Goal: Task Accomplishment & Management: Use online tool/utility

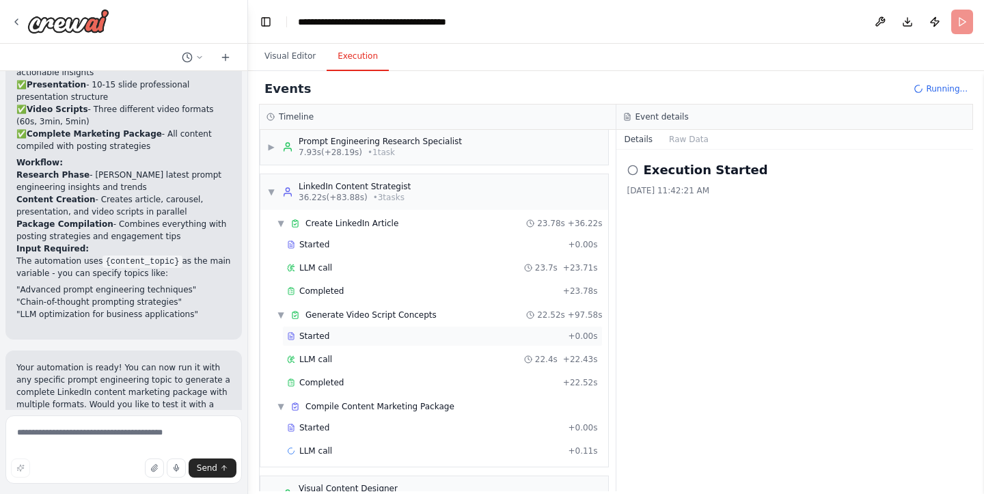
scroll to position [10, 0]
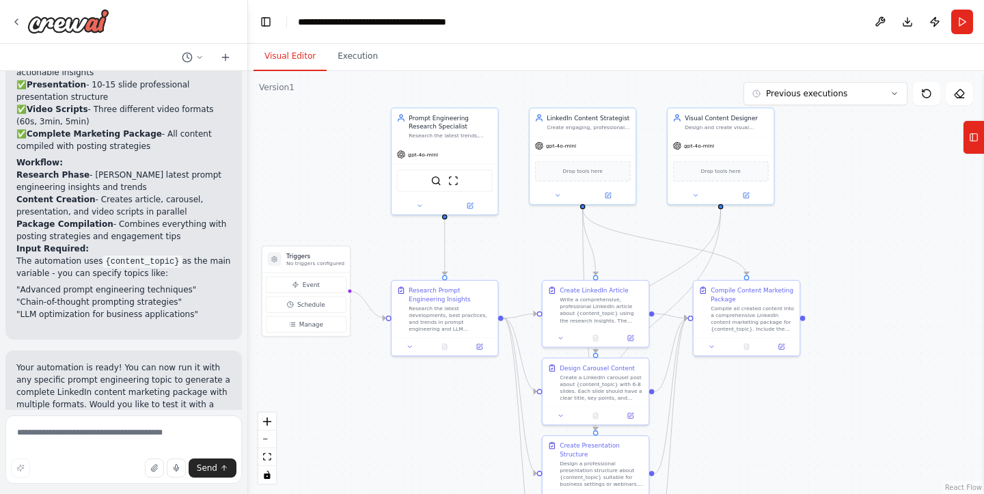
drag, startPoint x: 748, startPoint y: 323, endPoint x: 673, endPoint y: 261, distance: 97.5
click at [673, 261] on div ".deletable-edge-delete-btn { width: 20px; height: 20px; border: 0px solid #ffff…" at bounding box center [616, 282] width 736 height 423
click at [344, 59] on button "Execution" at bounding box center [358, 56] width 62 height 29
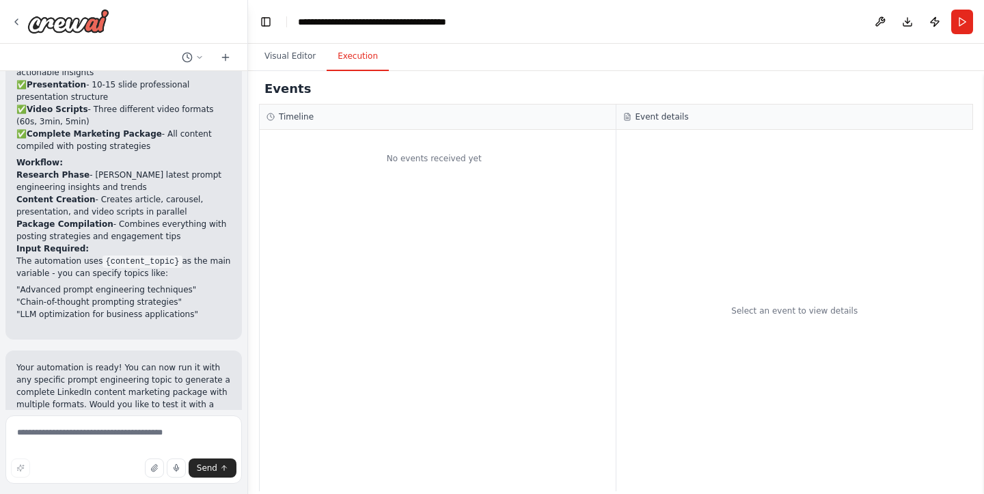
click at [433, 263] on div "No events received yet" at bounding box center [438, 310] width 356 height 361
click at [334, 123] on div "Timeline" at bounding box center [438, 117] width 356 height 25
click at [305, 92] on div "Events" at bounding box center [616, 89] width 714 height 31
click at [741, 246] on div "Select an event to view details" at bounding box center [794, 310] width 357 height 361
click at [123, 361] on p "Your automation is ready! You can now run it with any specific prompt engineeri…" at bounding box center [123, 398] width 215 height 74
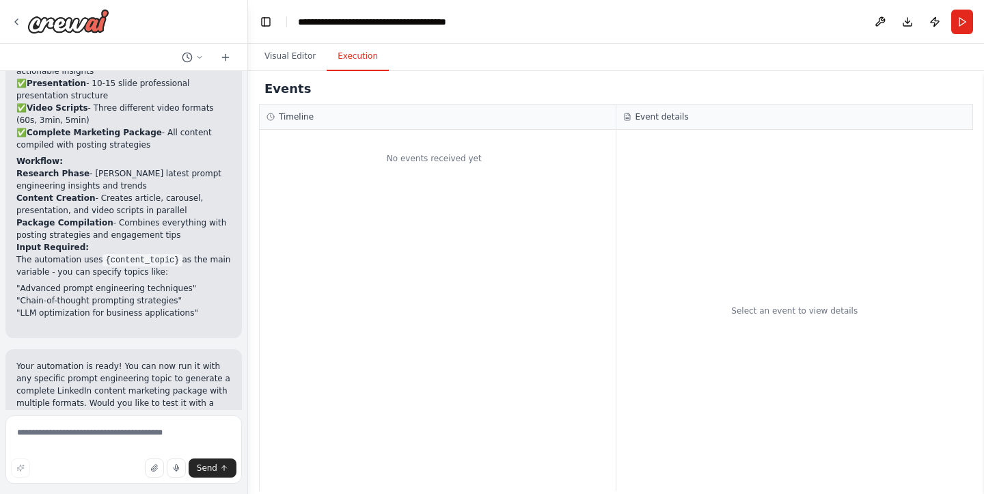
scroll to position [1332, 0]
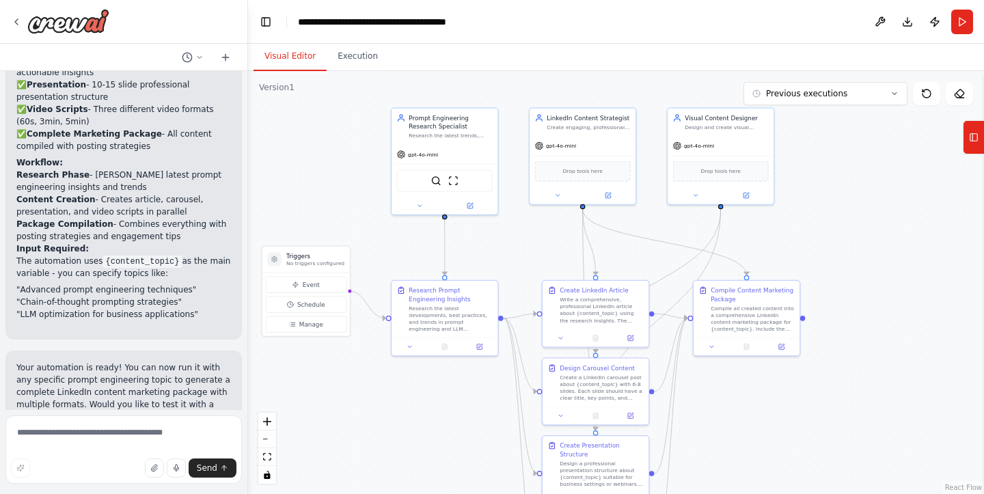
click at [284, 53] on button "Visual Editor" at bounding box center [289, 56] width 73 height 29
click at [355, 64] on button "Execution" at bounding box center [358, 56] width 62 height 29
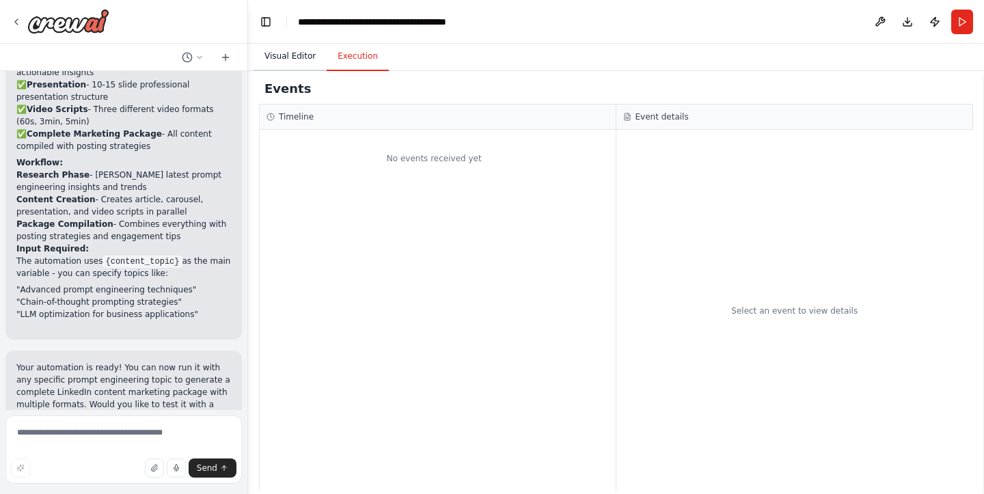
click at [277, 53] on button "Visual Editor" at bounding box center [289, 56] width 73 height 29
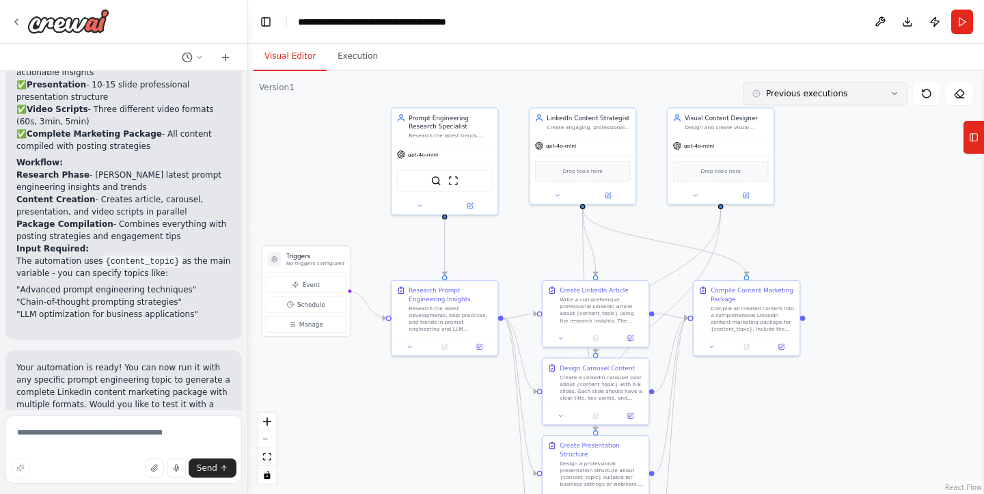
click at [806, 96] on span "Previous executions" at bounding box center [806, 93] width 81 height 11
click at [783, 122] on div "2h 12m ago" at bounding box center [833, 118] width 137 height 11
click at [788, 286] on div "Completed" at bounding box center [782, 282] width 44 height 10
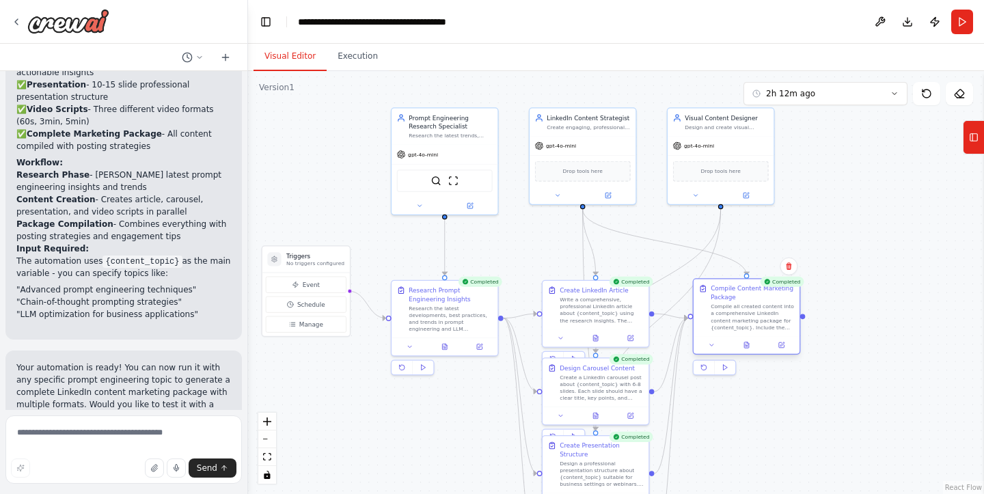
click at [754, 323] on div "Compile all created content into a comprehensive LinkedIn content marketing pac…" at bounding box center [752, 316] width 83 height 27
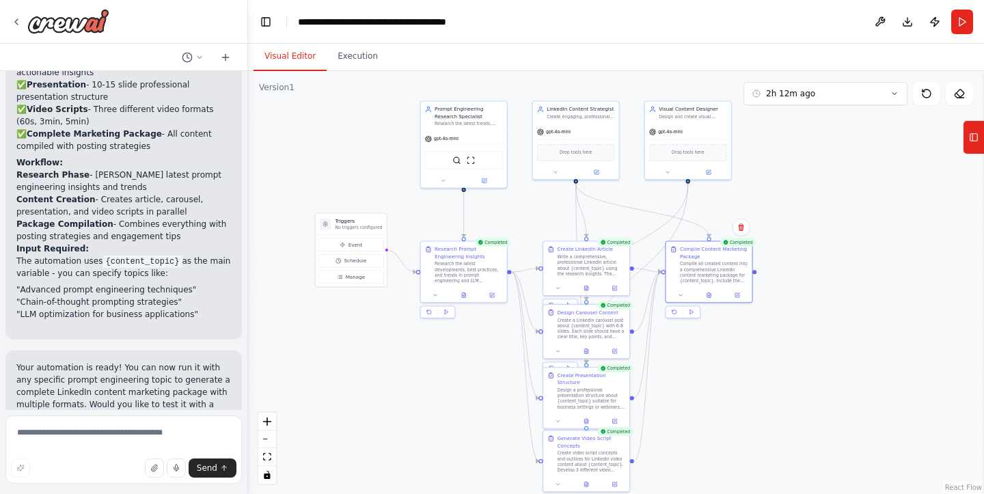
drag, startPoint x: 794, startPoint y: 417, endPoint x: 755, endPoint y: 369, distance: 61.7
click at [755, 369] on div ".deletable-edge-delete-btn { width: 20px; height: 20px; border: 0px solid #ffff…" at bounding box center [616, 282] width 736 height 423
click at [707, 264] on div "Compile all created content into a comprehensive LinkedIn content marketing pac…" at bounding box center [714, 270] width 68 height 23
click at [710, 294] on icon at bounding box center [708, 293] width 3 height 5
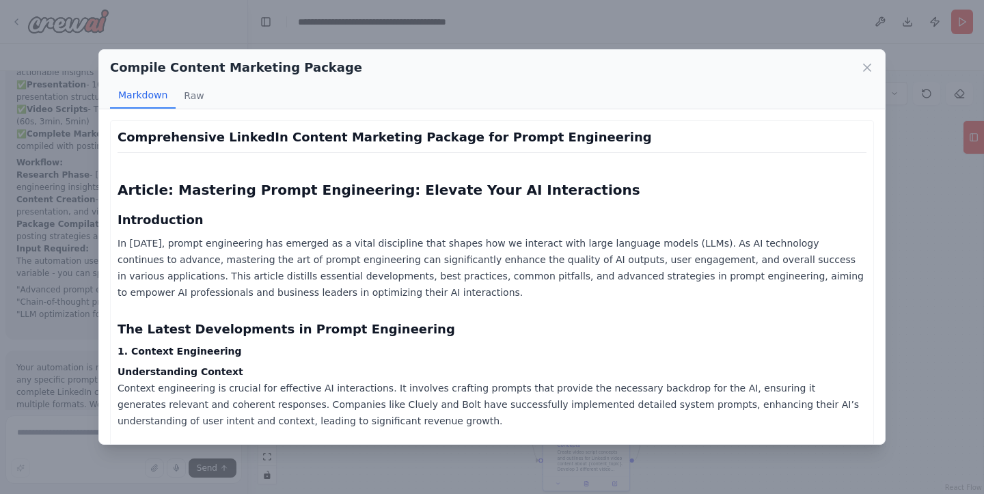
scroll to position [0, 0]
click at [865, 71] on icon at bounding box center [867, 68] width 14 height 14
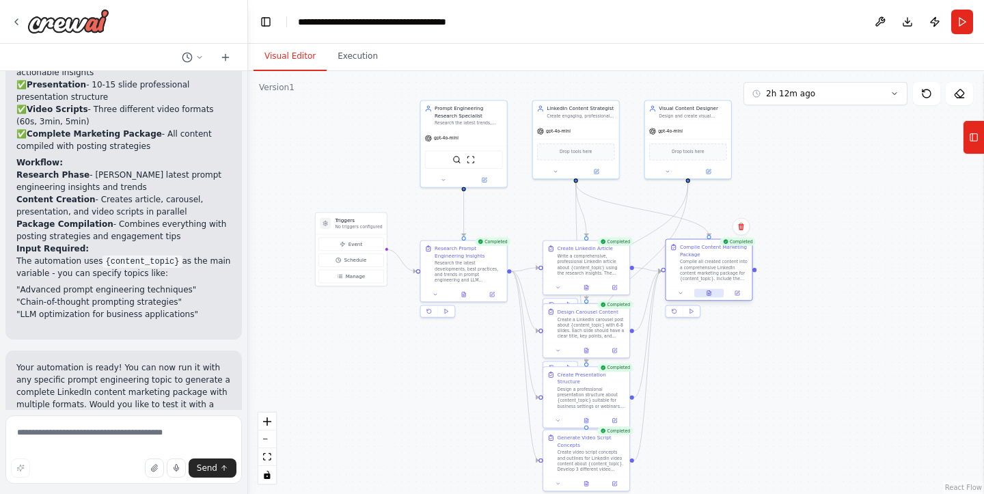
click at [707, 290] on icon at bounding box center [708, 292] width 5 height 5
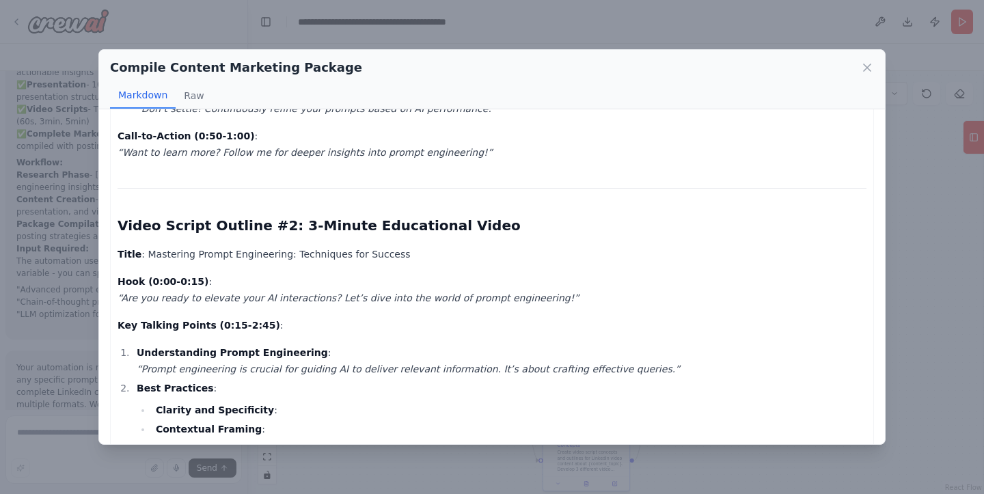
scroll to position [4210, 0]
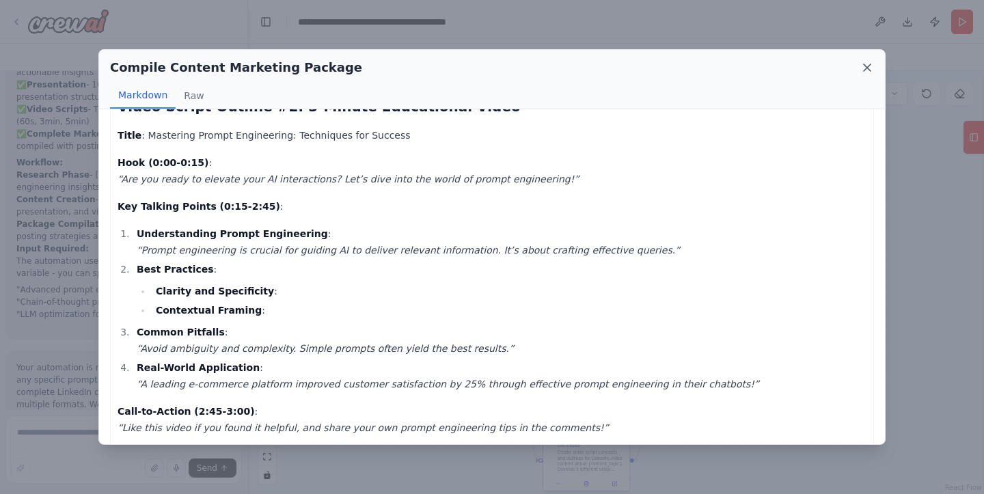
click at [872, 74] on icon at bounding box center [867, 68] width 14 height 14
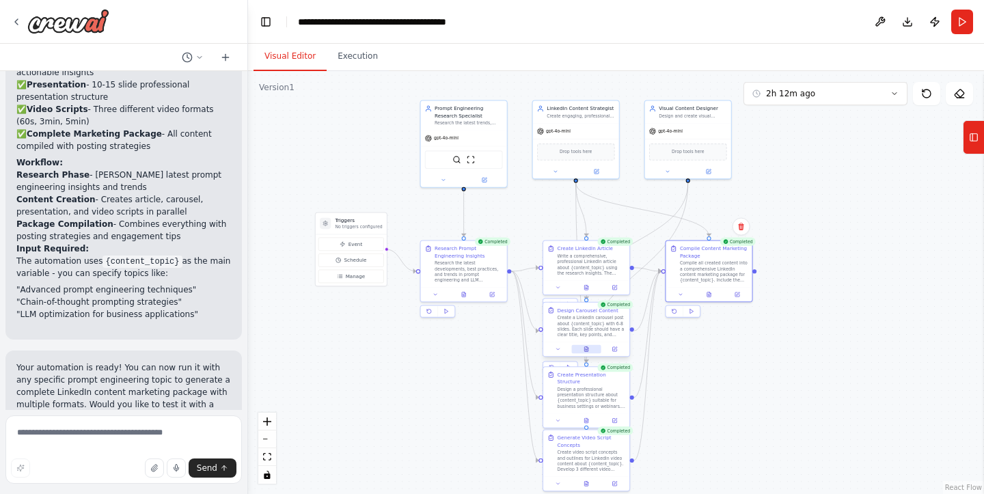
click at [586, 350] on icon at bounding box center [587, 350] width 2 height 0
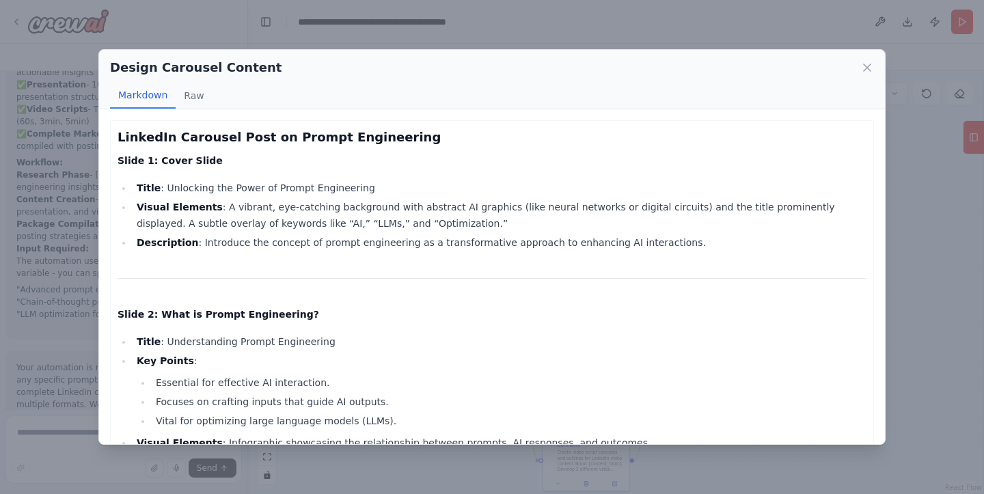
scroll to position [0, 0]
click at [867, 57] on div "Design Carousel Content Markdown Raw" at bounding box center [492, 79] width 786 height 59
click at [867, 66] on icon at bounding box center [867, 68] width 14 height 14
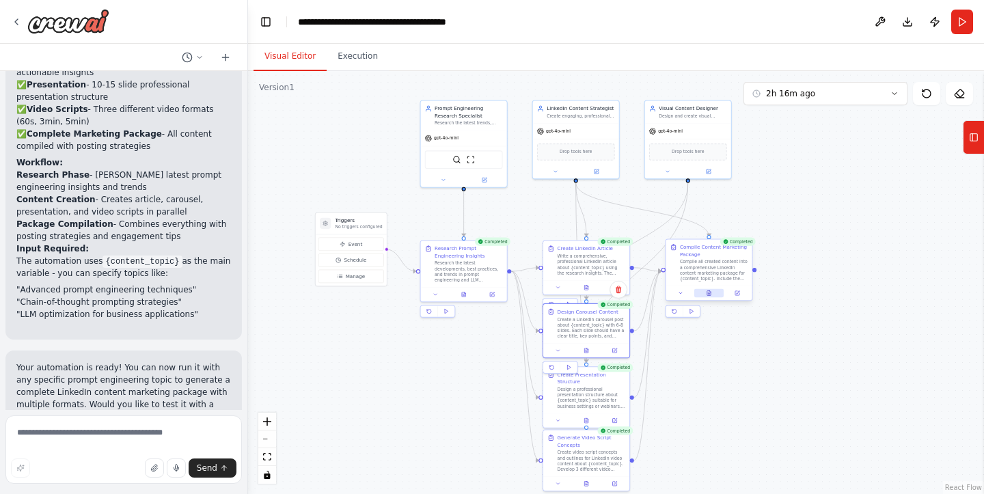
click at [708, 296] on icon at bounding box center [708, 292] width 5 height 5
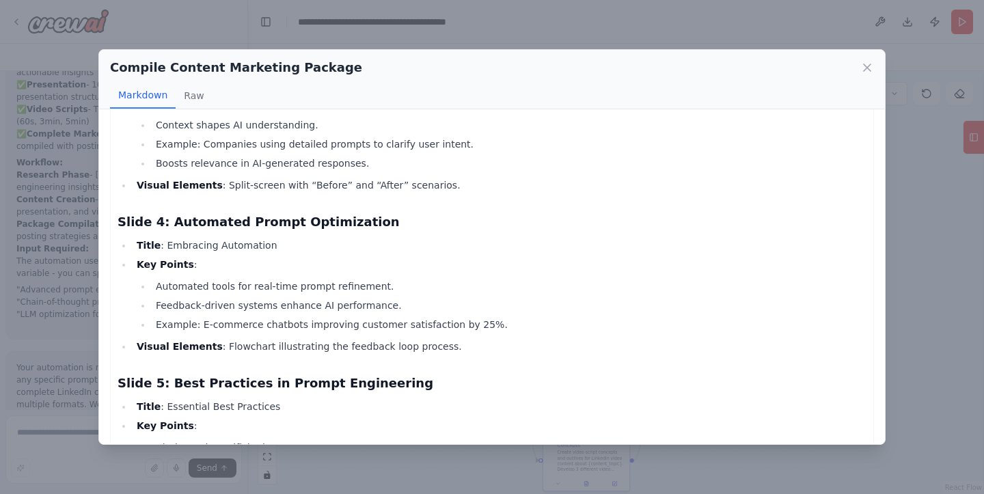
scroll to position [1670, 0]
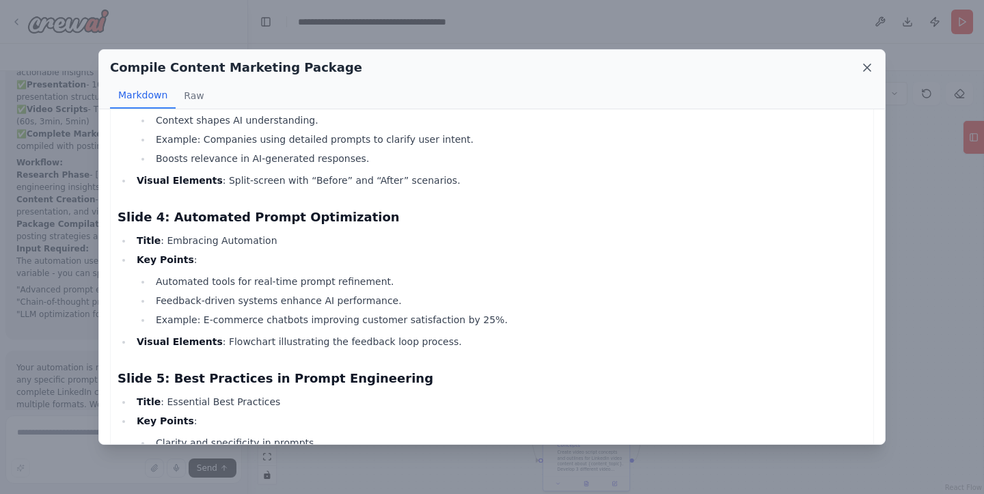
click at [868, 67] on icon at bounding box center [867, 67] width 7 height 7
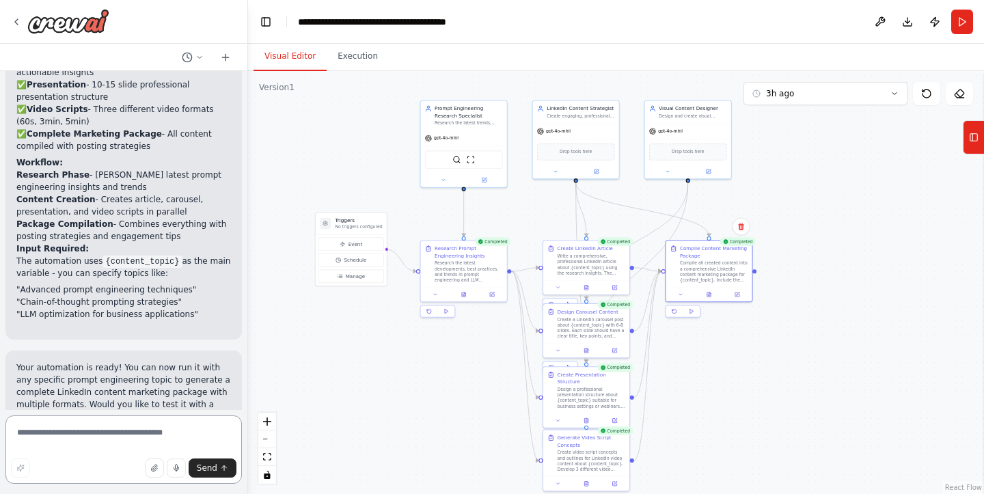
click at [142, 432] on textarea at bounding box center [123, 449] width 236 height 68
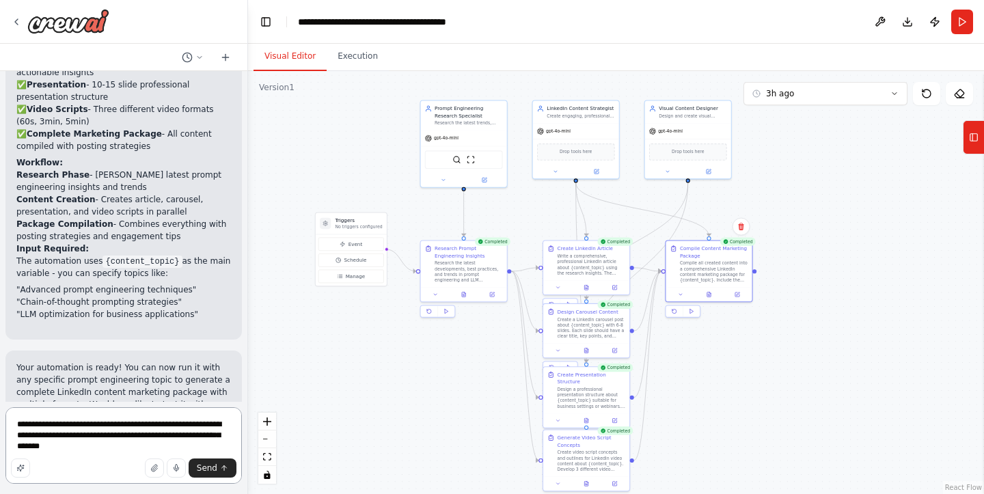
type textarea "**********"
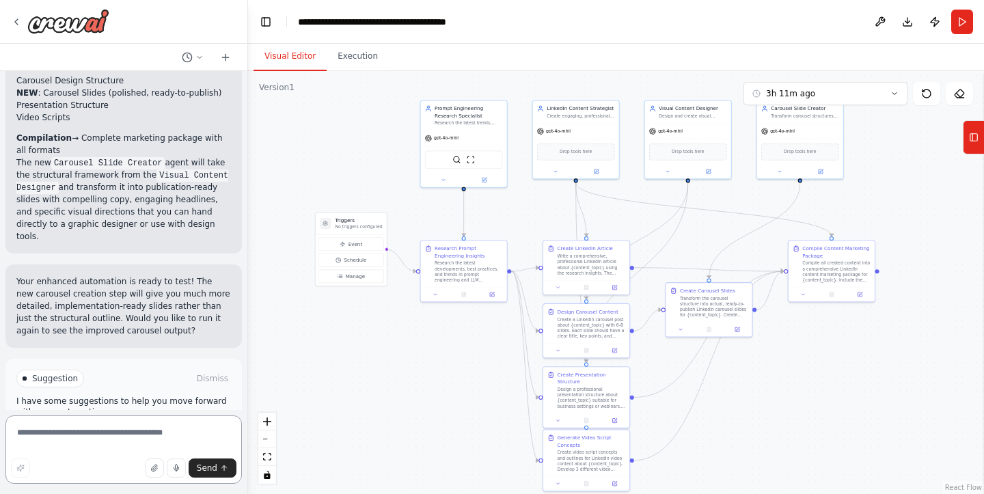
scroll to position [0, 0]
click at [112, 431] on span "Run Automation" at bounding box center [130, 436] width 66 height 11
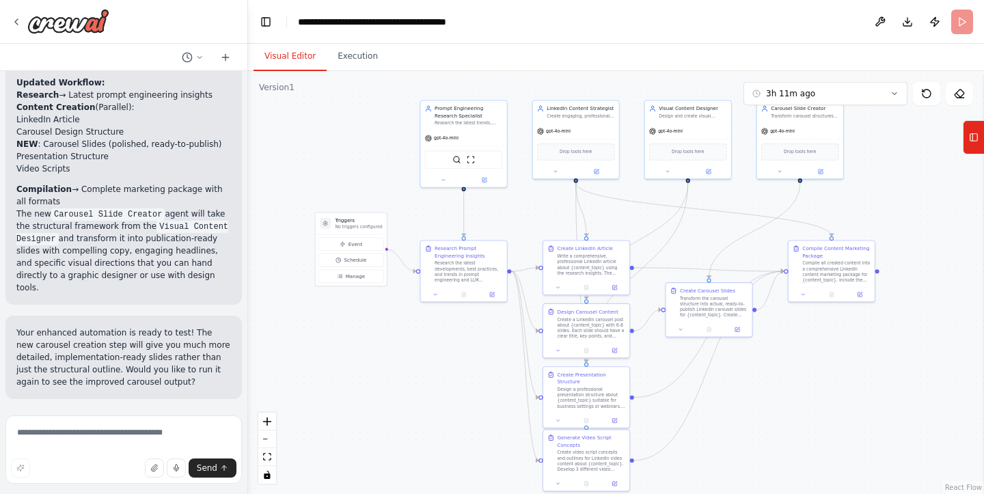
scroll to position [2426, 0]
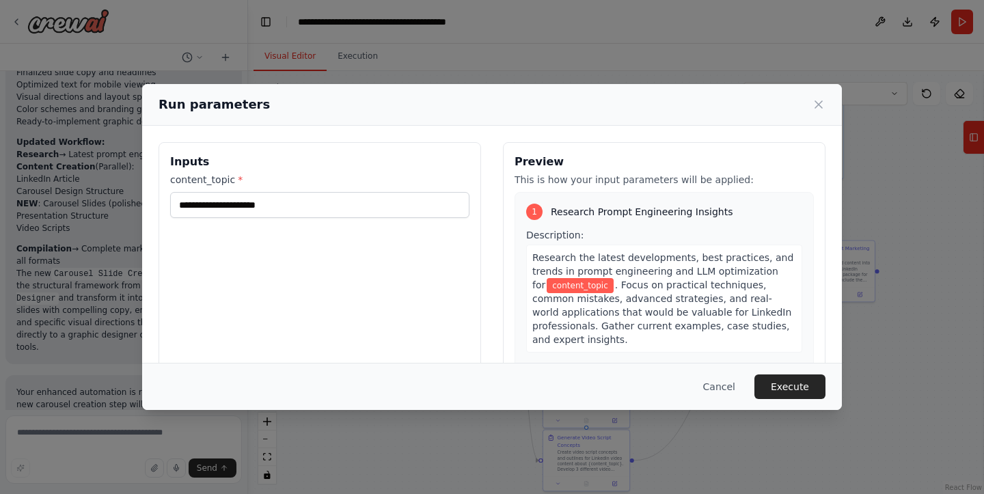
type input "**********"
click at [796, 394] on button "Execute" at bounding box center [789, 386] width 71 height 25
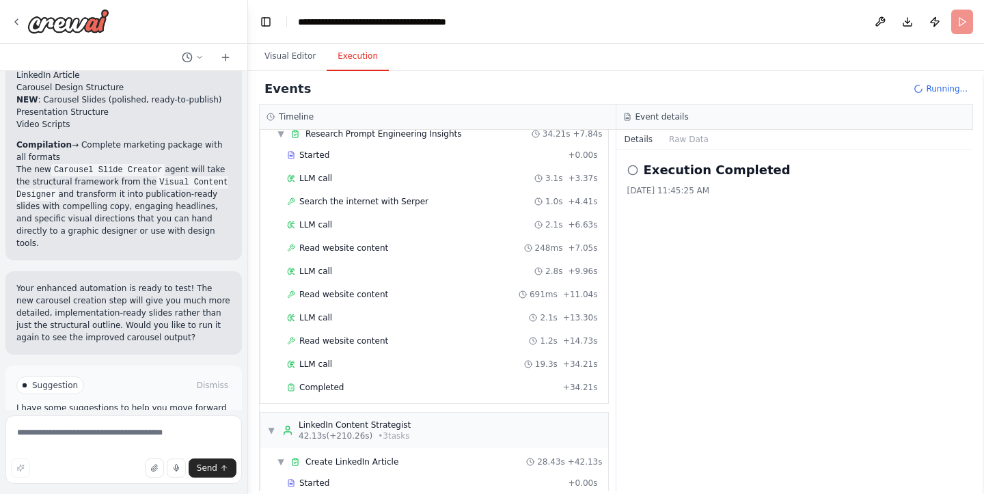
scroll to position [2537, 0]
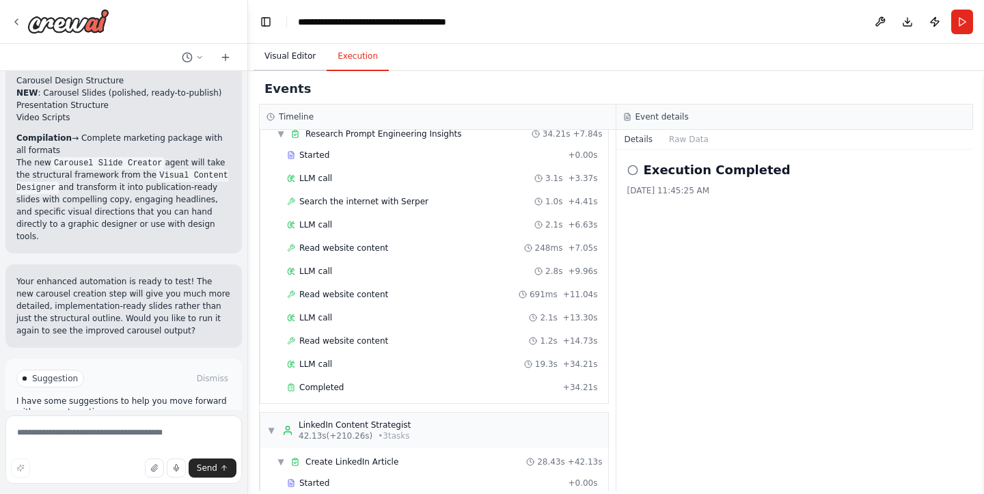
click at [297, 56] on button "Visual Editor" at bounding box center [289, 56] width 73 height 29
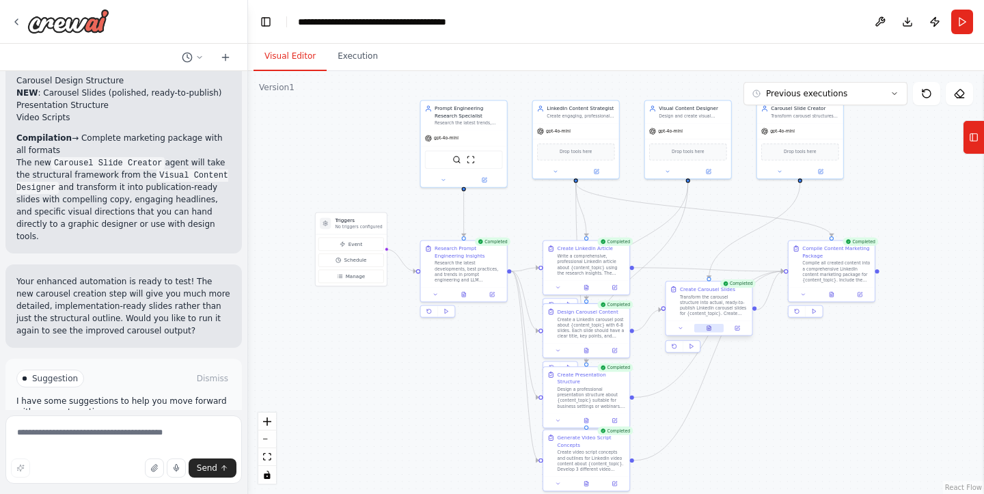
click at [708, 331] on button at bounding box center [708, 328] width 29 height 8
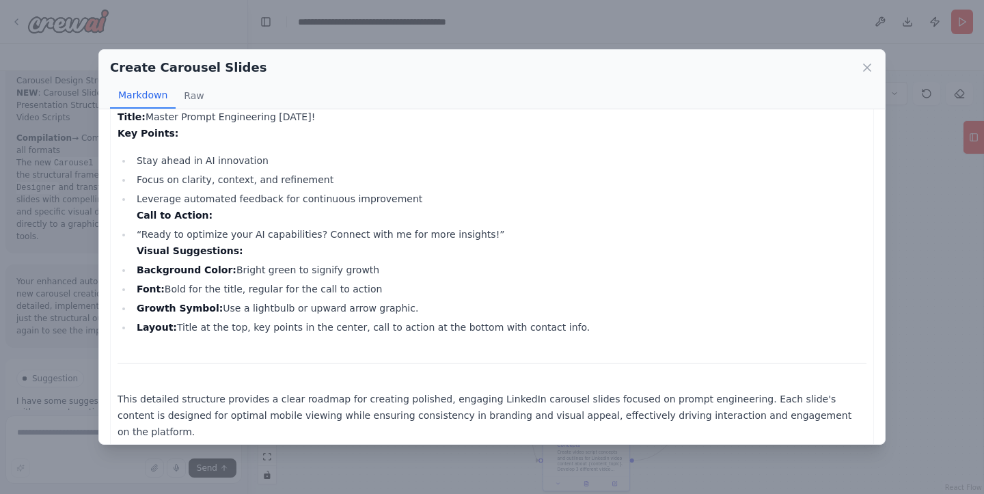
scroll to position [1966, 0]
click at [861, 65] on icon at bounding box center [867, 68] width 14 height 14
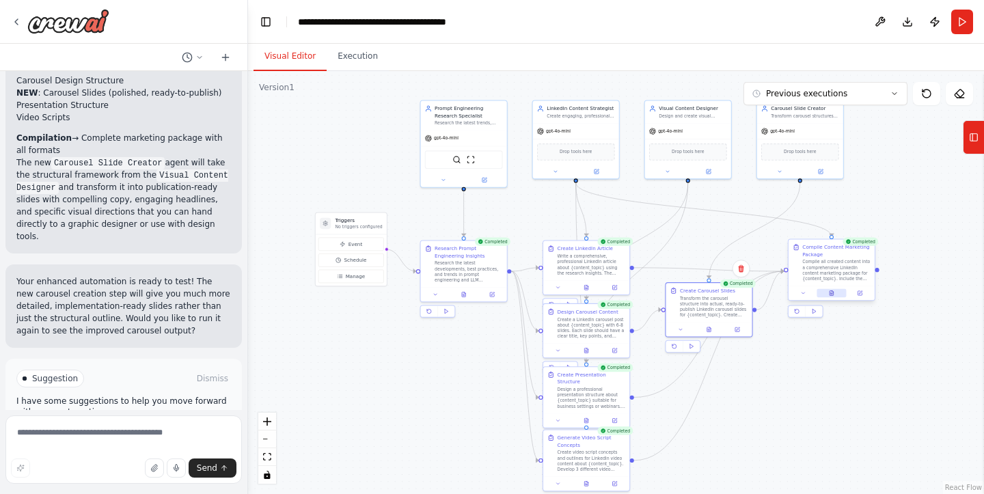
click at [835, 294] on button at bounding box center [830, 293] width 29 height 8
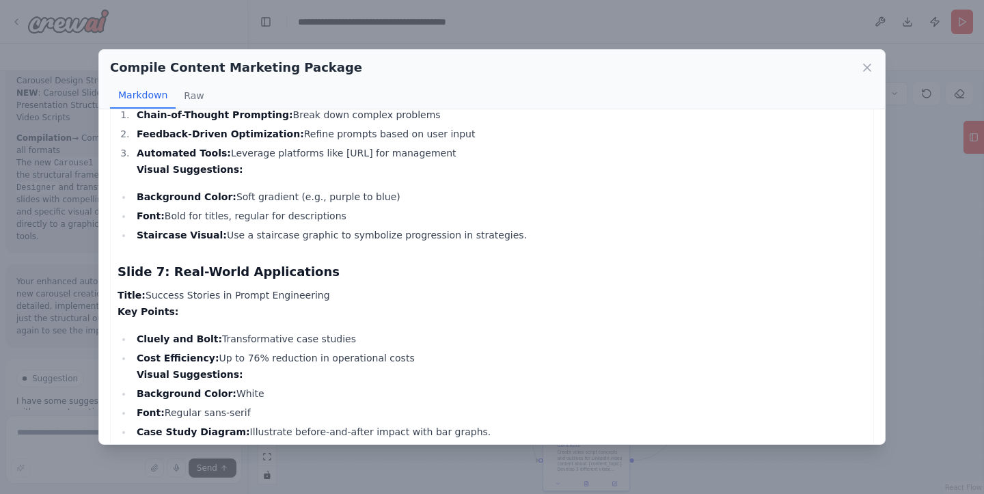
scroll to position [2668, 0]
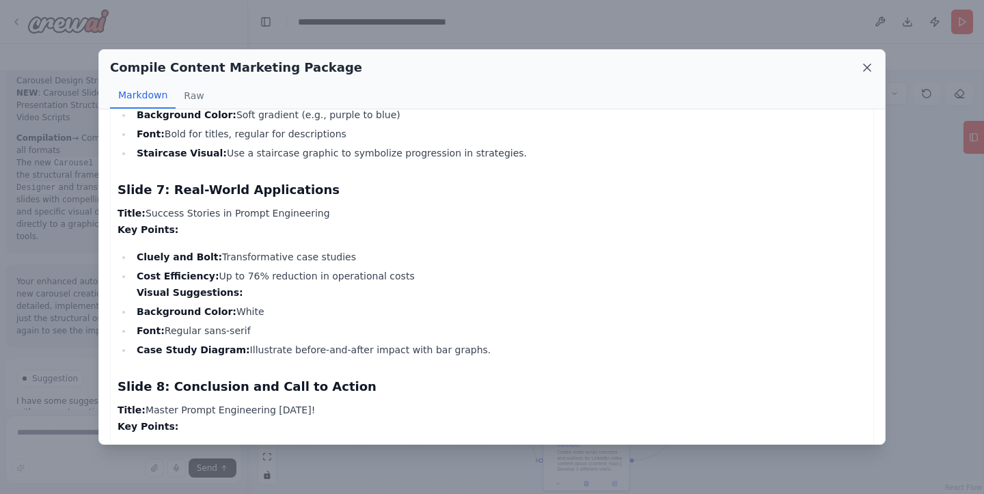
click at [868, 66] on icon at bounding box center [867, 68] width 14 height 14
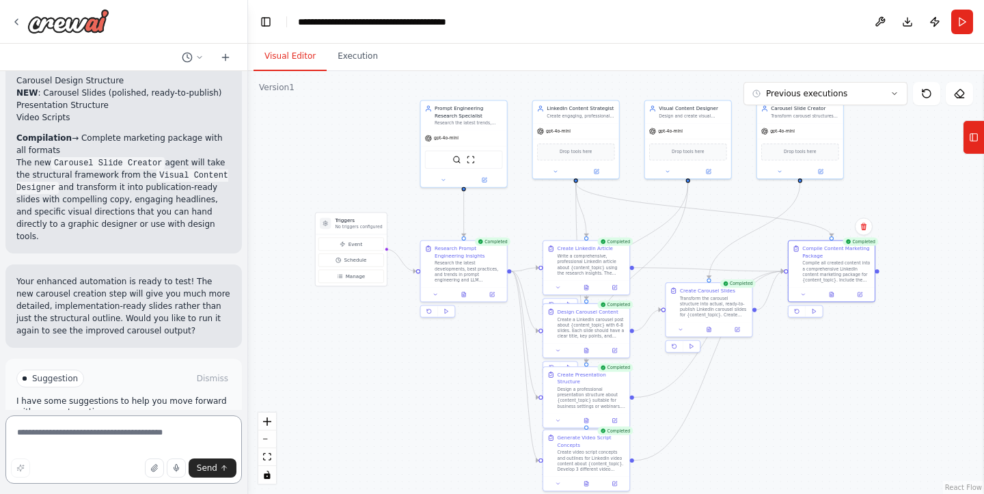
click at [141, 439] on textarea at bounding box center [123, 449] width 236 height 68
type textarea "**********"
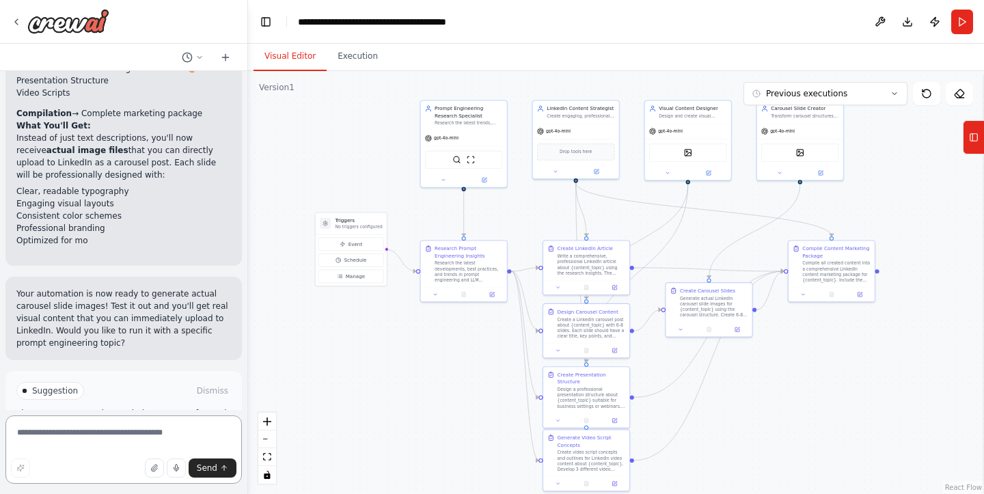
scroll to position [4012, 0]
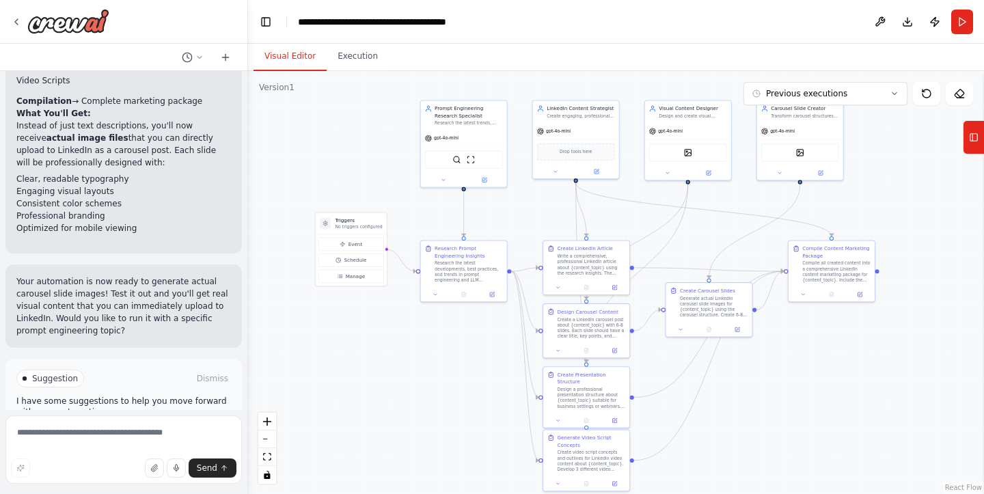
click at [167, 426] on button "Run Automation" at bounding box center [123, 437] width 215 height 22
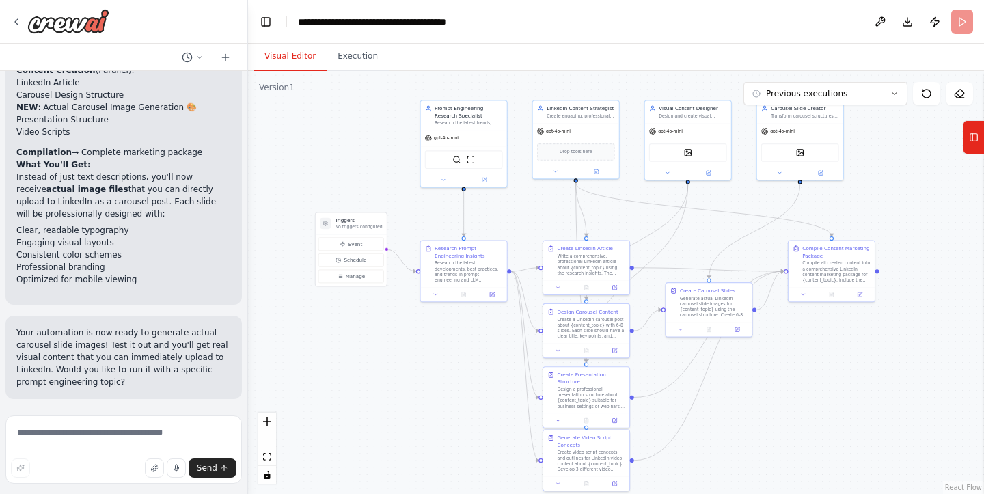
scroll to position [3902, 0]
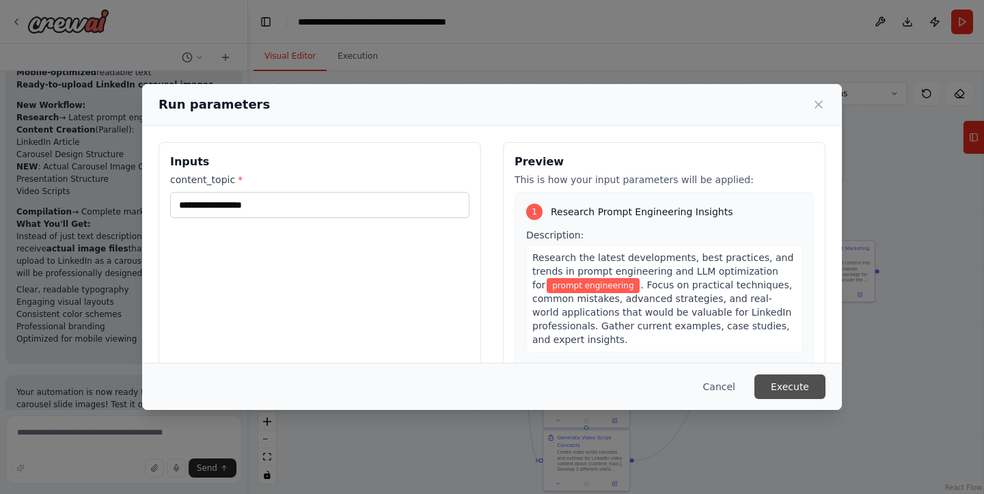
click at [778, 385] on button "Execute" at bounding box center [789, 386] width 71 height 25
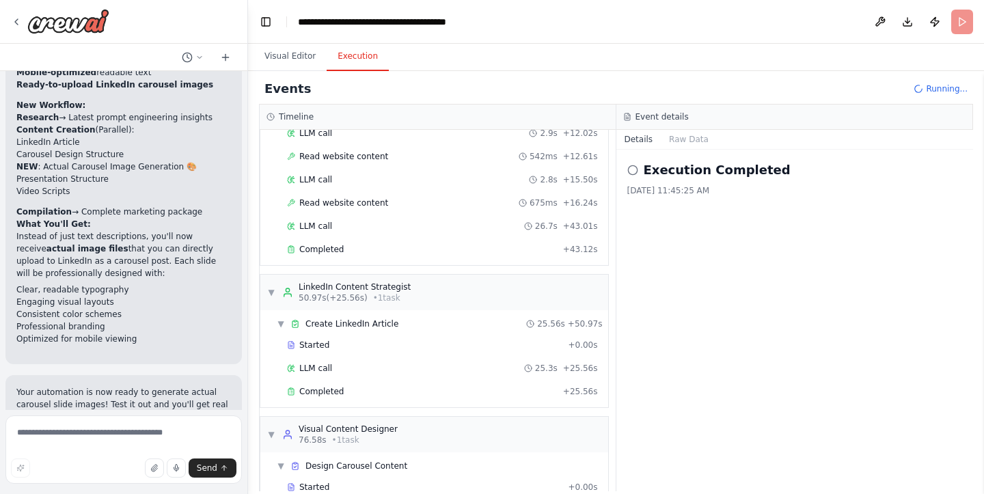
scroll to position [241, 0]
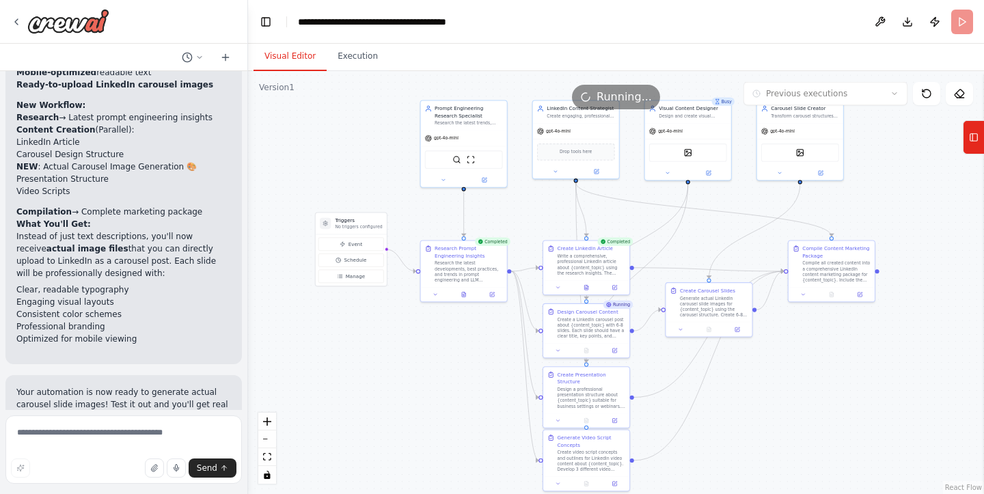
click at [277, 50] on button "Visual Editor" at bounding box center [289, 56] width 73 height 29
click at [709, 316] on div "Generate actual LinkedIn carousel slide images for {content_topic} using the ca…" at bounding box center [714, 305] width 68 height 23
click at [806, 148] on div "DallETool" at bounding box center [800, 151] width 78 height 18
click at [713, 304] on div "Generate actual LinkedIn carousel slide images for {content_topic} using the ca…" at bounding box center [714, 305] width 68 height 23
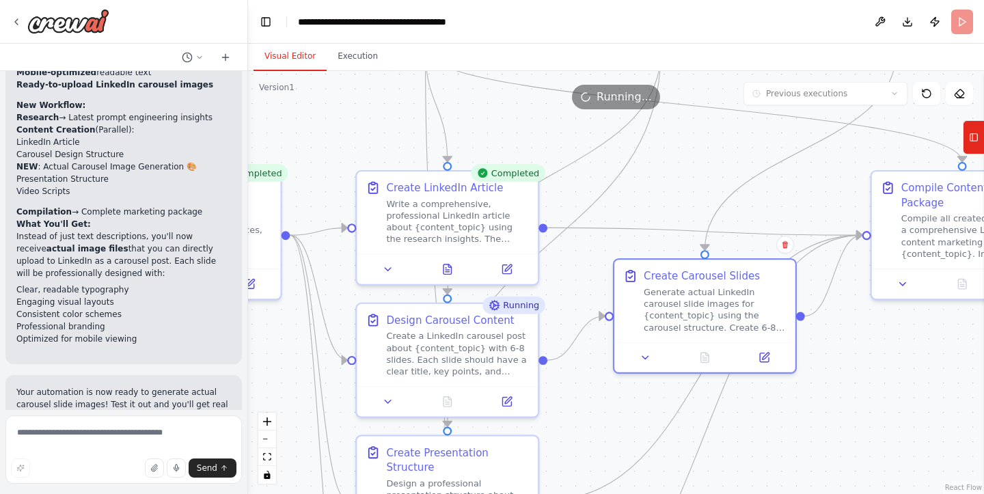
click at [512, 305] on div "Running" at bounding box center [513, 306] width 63 height 18
click at [357, 55] on button "Execution" at bounding box center [358, 56] width 62 height 29
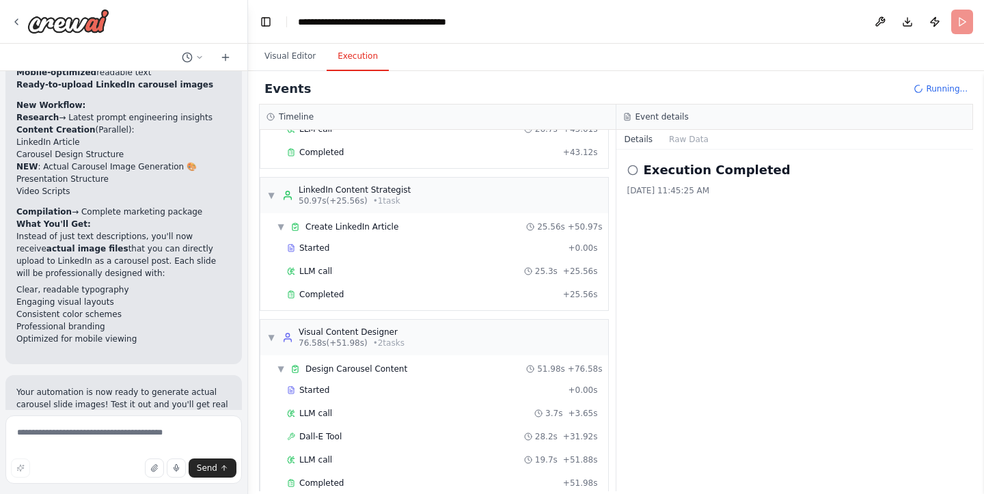
scroll to position [426, 0]
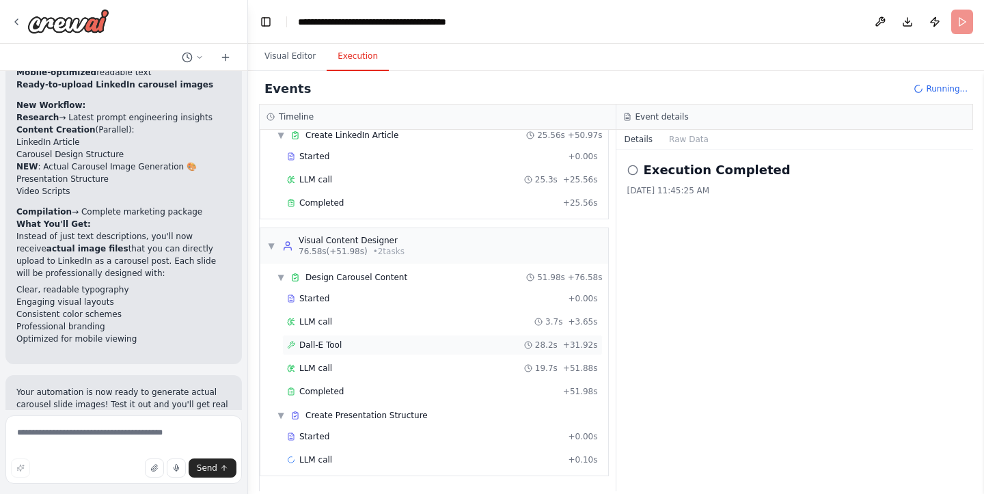
click at [549, 346] on span "28.2s" at bounding box center [546, 345] width 23 height 11
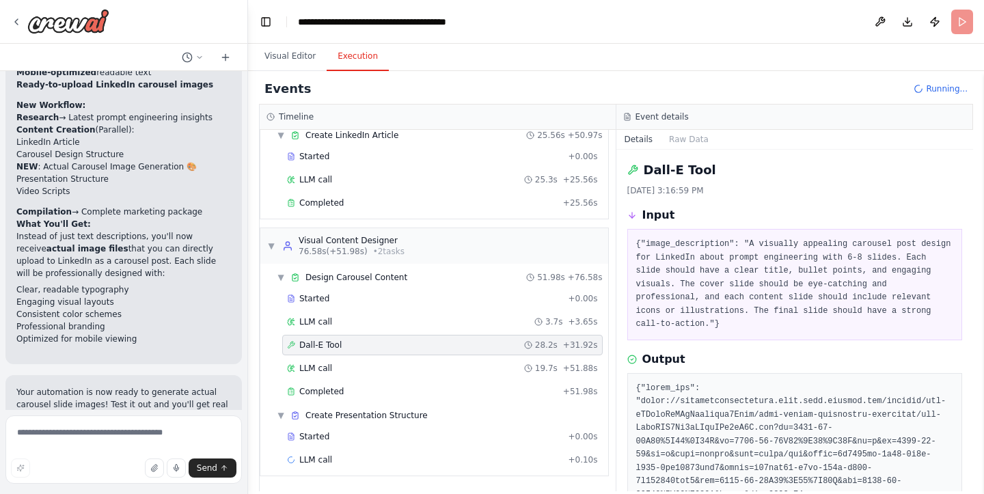
click at [428, 448] on div "Started + 0.00s LLM call + 0.10s" at bounding box center [439, 449] width 337 height 46
click at [417, 459] on div "LLM call + 0.10s" at bounding box center [442, 459] width 311 height 11
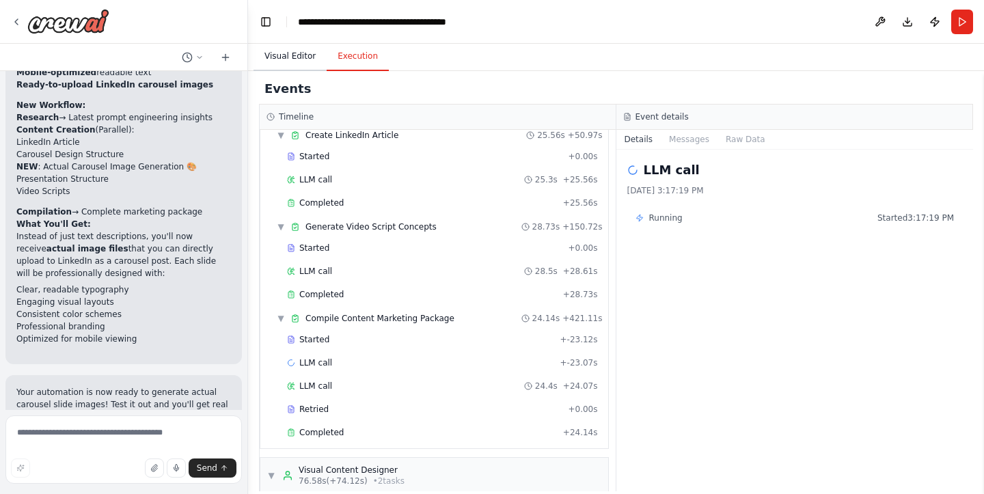
click at [286, 57] on button "Visual Editor" at bounding box center [289, 56] width 73 height 29
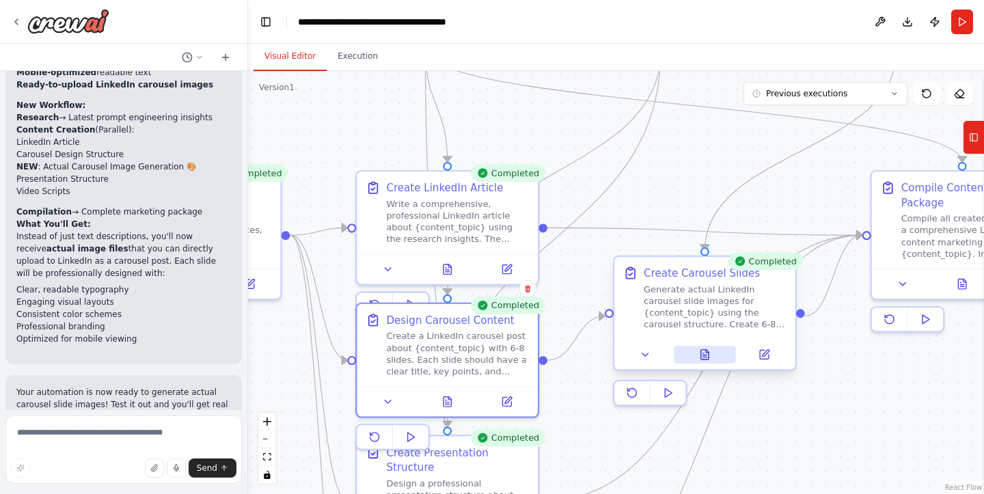
click at [708, 358] on icon at bounding box center [705, 355] width 8 height 10
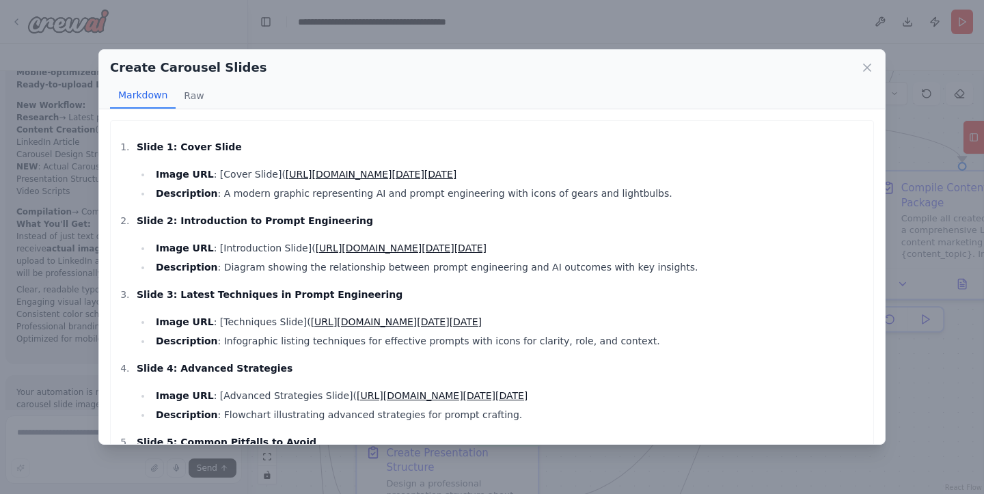
click at [416, 173] on link "https://oaidalleapiprodscus.blob.core.windows.net/private/org-hZRtglLxBYvAvvtxh…" at bounding box center [371, 174] width 171 height 11
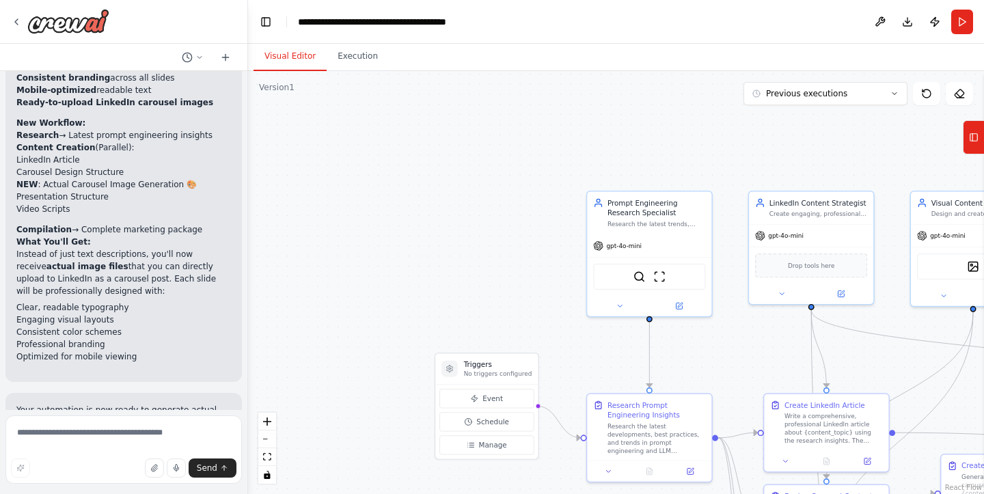
scroll to position [3891, 0]
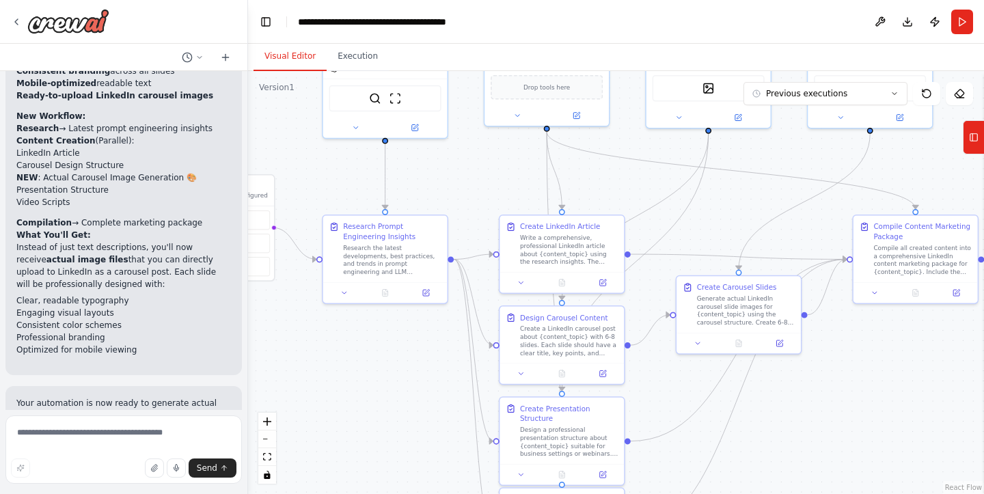
drag, startPoint x: 792, startPoint y: 370, endPoint x: 527, endPoint y: 191, distance: 319.3
click at [527, 191] on div ".deletable-edge-delete-btn { width: 20px; height: 20px; border: 0px solid #ffff…" at bounding box center [616, 282] width 736 height 423
click at [359, 59] on button "Execution" at bounding box center [358, 56] width 62 height 29
click at [294, 49] on button "Visual Editor" at bounding box center [289, 56] width 73 height 29
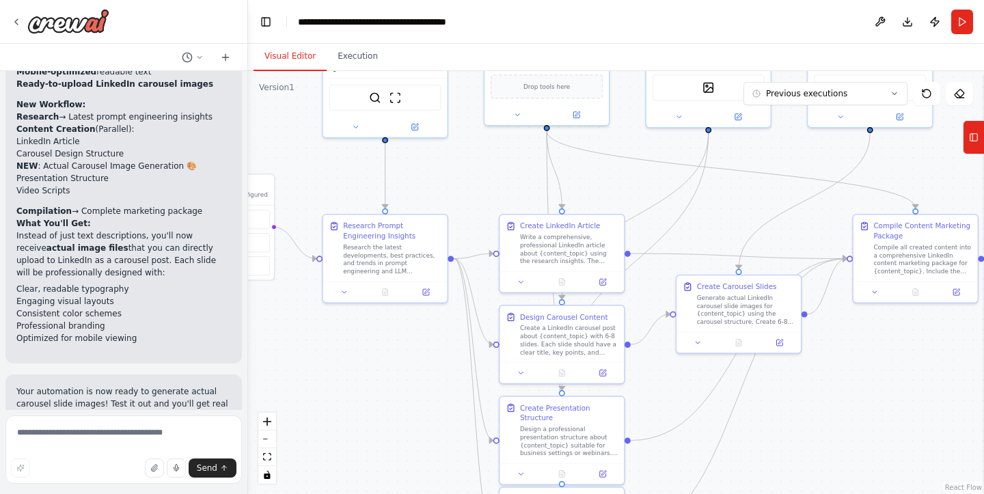
scroll to position [3902, 0]
click at [890, 92] on button "Previous executions" at bounding box center [825, 93] width 164 height 23
click at [866, 113] on button "9m ago" at bounding box center [825, 119] width 164 height 23
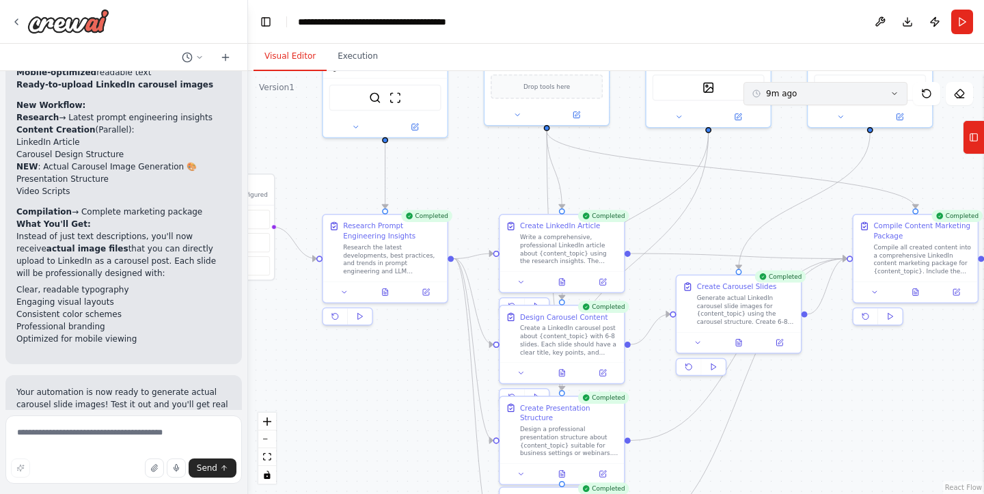
click at [861, 101] on button "9m ago" at bounding box center [825, 93] width 164 height 23
click at [829, 101] on button "9m ago" at bounding box center [825, 93] width 164 height 23
click at [741, 343] on icon at bounding box center [738, 341] width 5 height 7
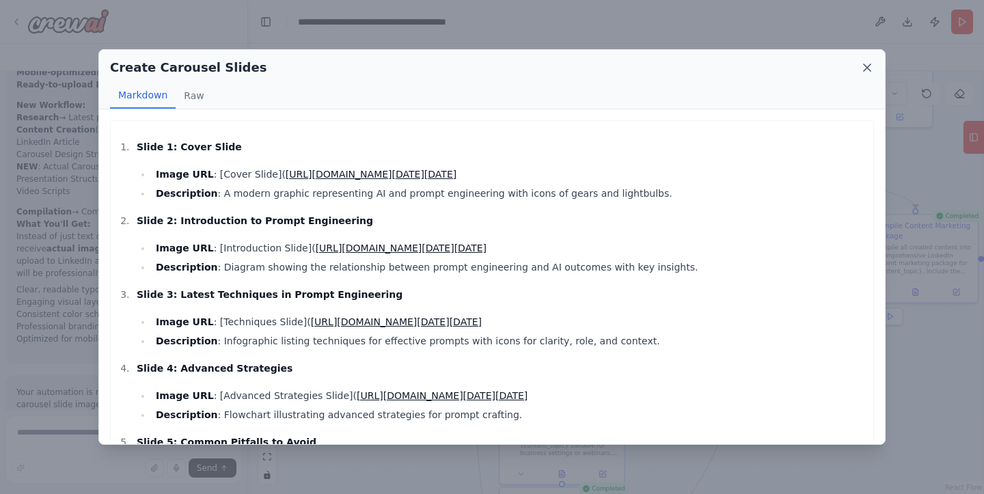
click at [868, 65] on icon at bounding box center [867, 68] width 14 height 14
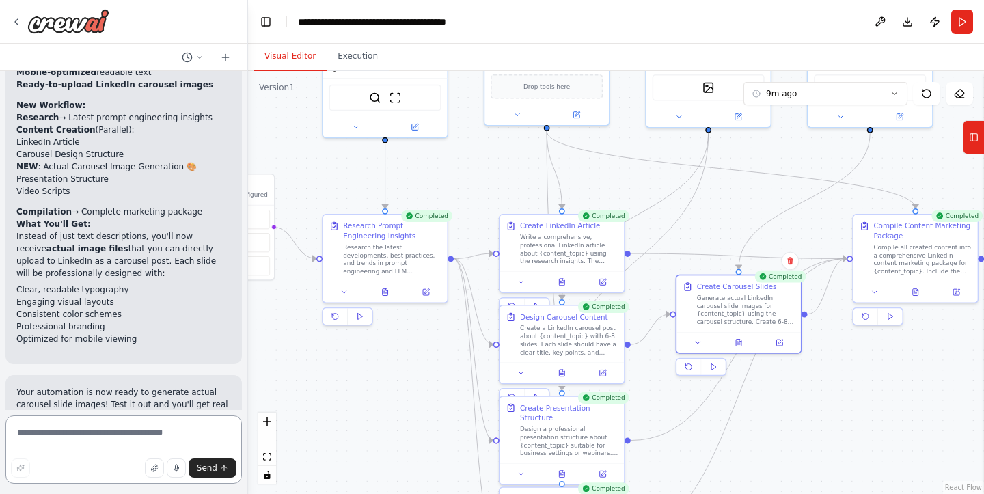
click at [91, 435] on textarea at bounding box center [123, 449] width 236 height 68
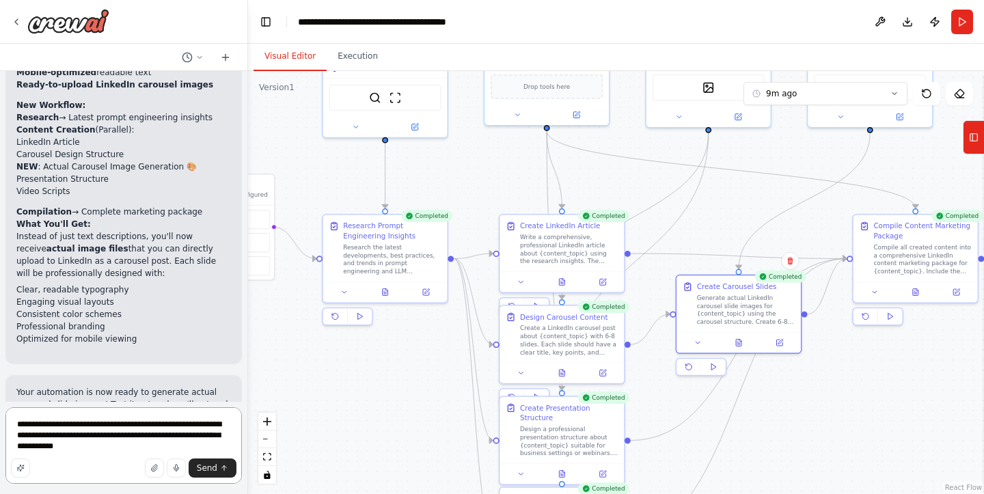
type textarea "**********"
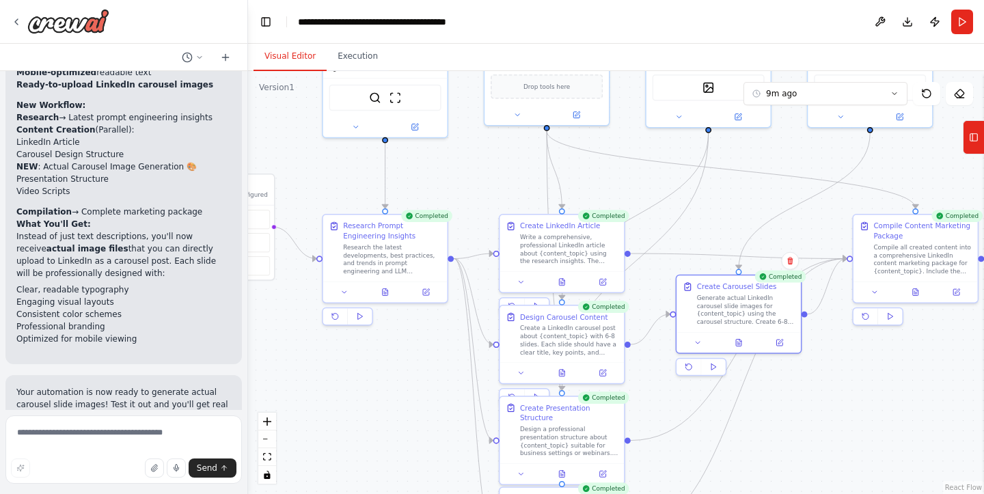
click at [69, 386] on p "Your automation is now ready to generate actual carousel slide images! Test it …" at bounding box center [123, 416] width 215 height 61
click at [32, 436] on textarea at bounding box center [123, 449] width 236 height 68
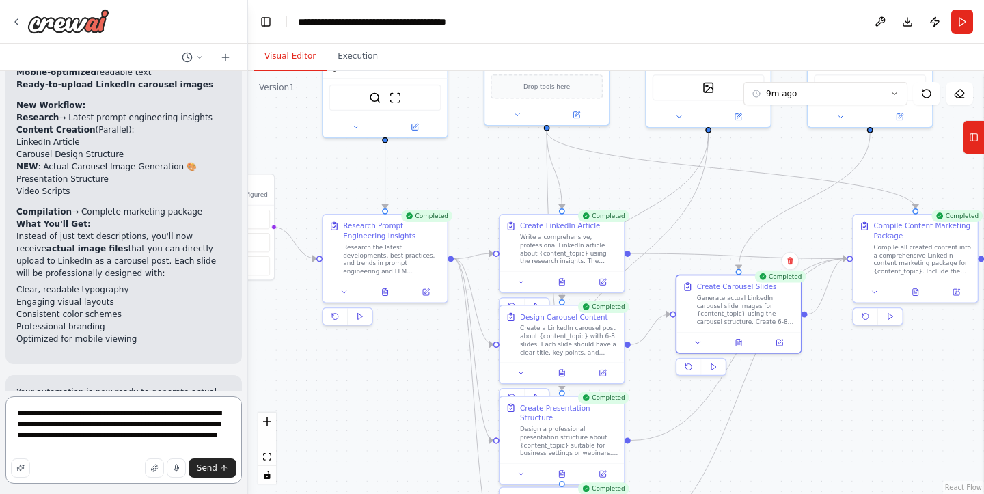
type textarea "**********"
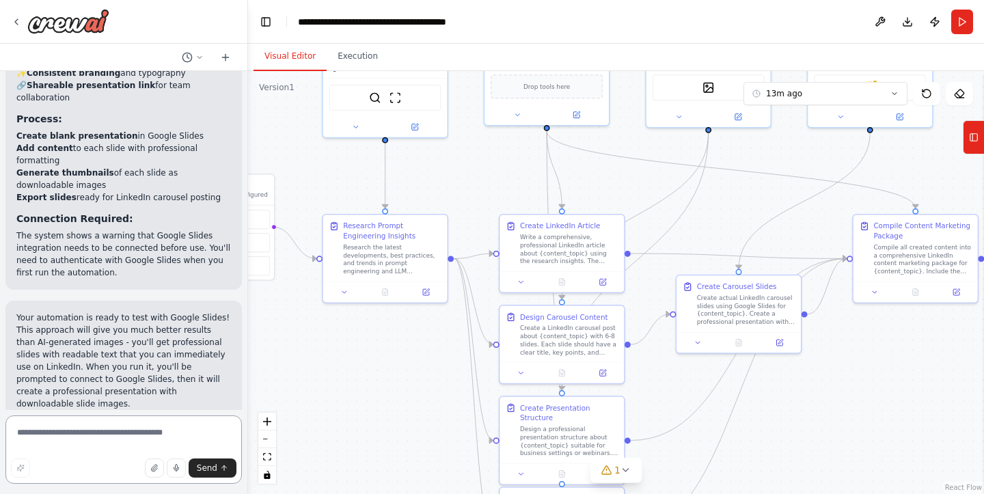
scroll to position [1, 0]
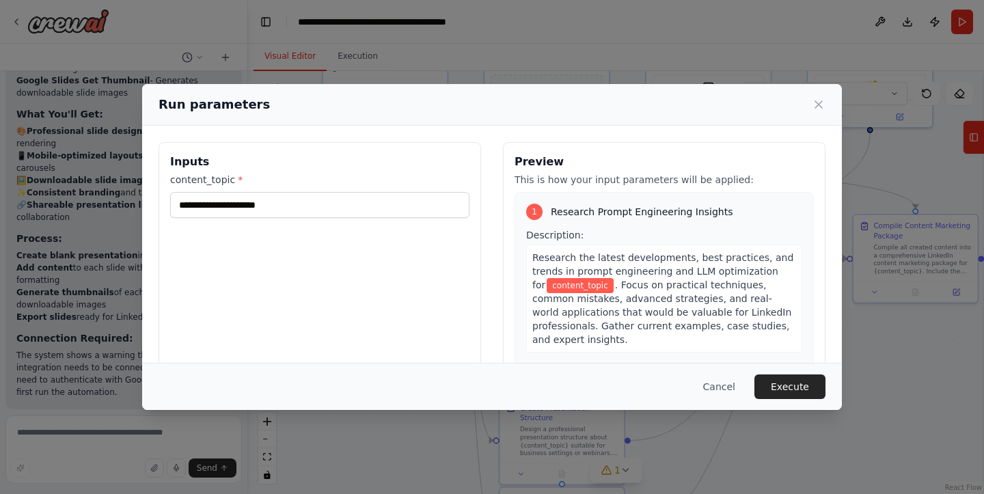
type input "**********"
click at [791, 379] on button "Execute" at bounding box center [789, 386] width 71 height 25
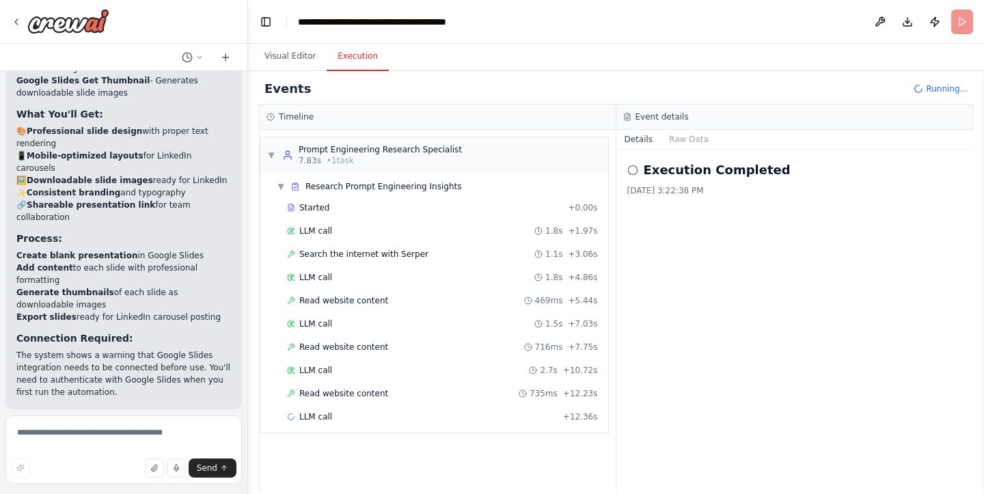
click at [948, 82] on div "Events Running..." at bounding box center [616, 89] width 714 height 31
click at [930, 86] on span "Running..." at bounding box center [947, 88] width 42 height 11
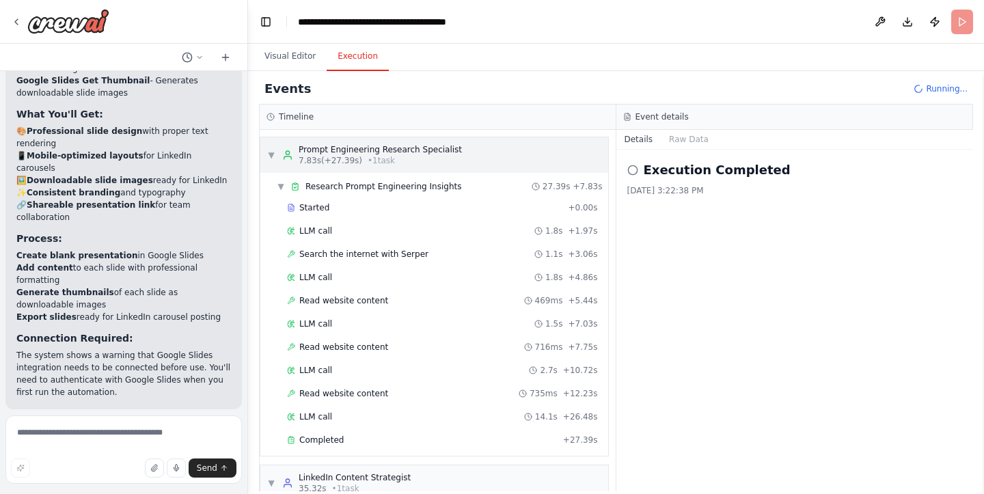
click at [400, 158] on div "▼ Prompt Engineering Research Specialist 7.83s (+27.39s) • 1 task ▼ Research Pr…" at bounding box center [434, 297] width 349 height 320
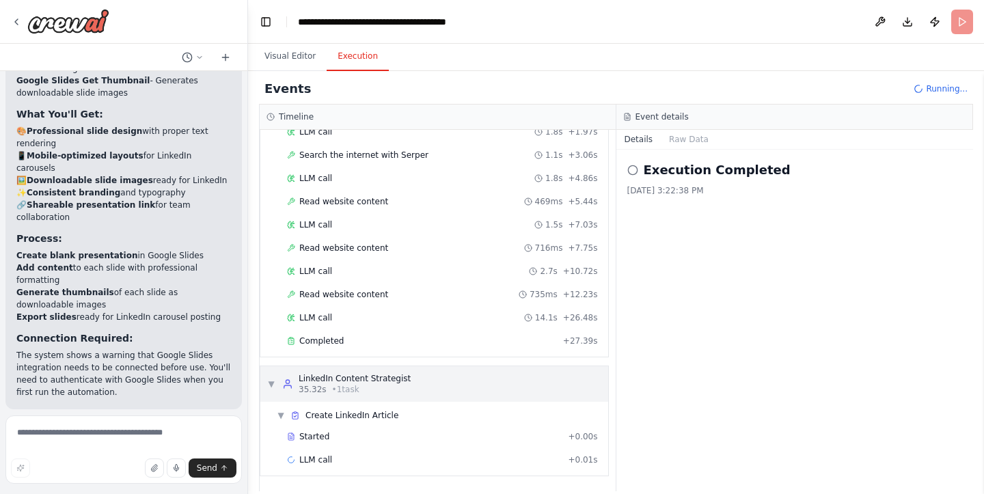
click at [338, 387] on span "• 1 task" at bounding box center [345, 389] width 27 height 11
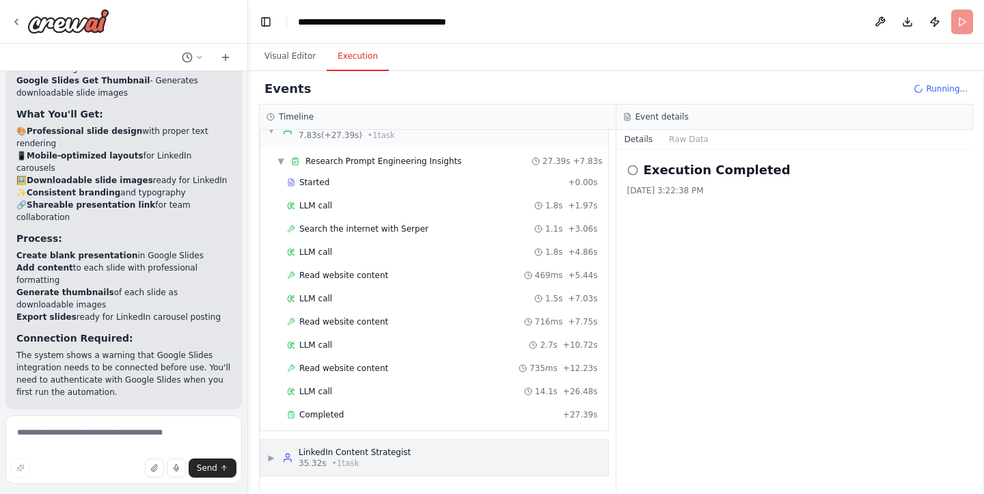
scroll to position [25, 0]
click at [338, 387] on div "LLM call 14.1s + 26.48s" at bounding box center [442, 391] width 311 height 11
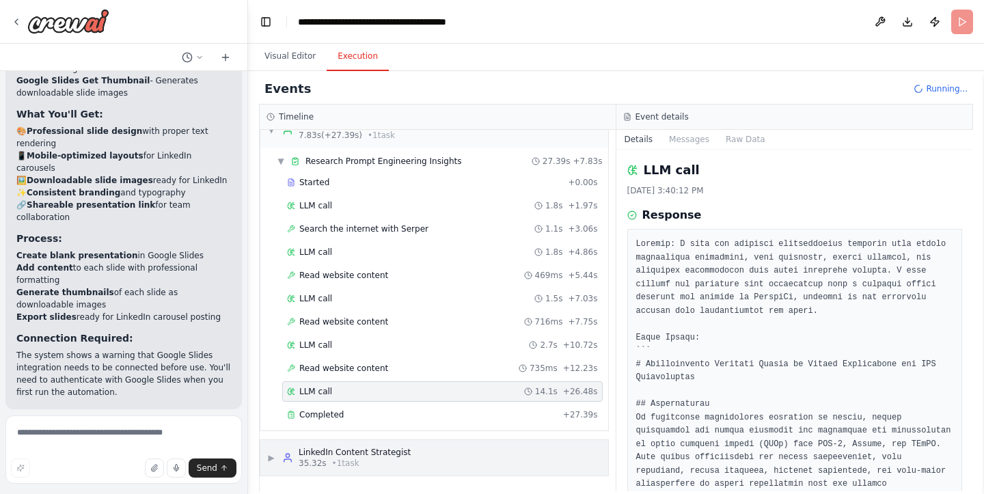
click at [319, 450] on div "LinkedIn Content Strategist" at bounding box center [355, 452] width 112 height 11
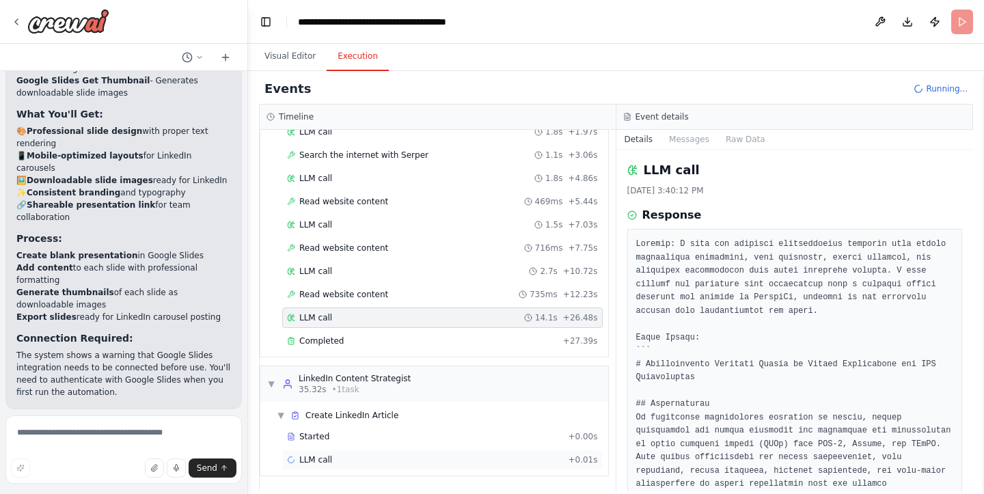
scroll to position [99, 0]
click at [318, 463] on span "LLM call" at bounding box center [315, 459] width 33 height 11
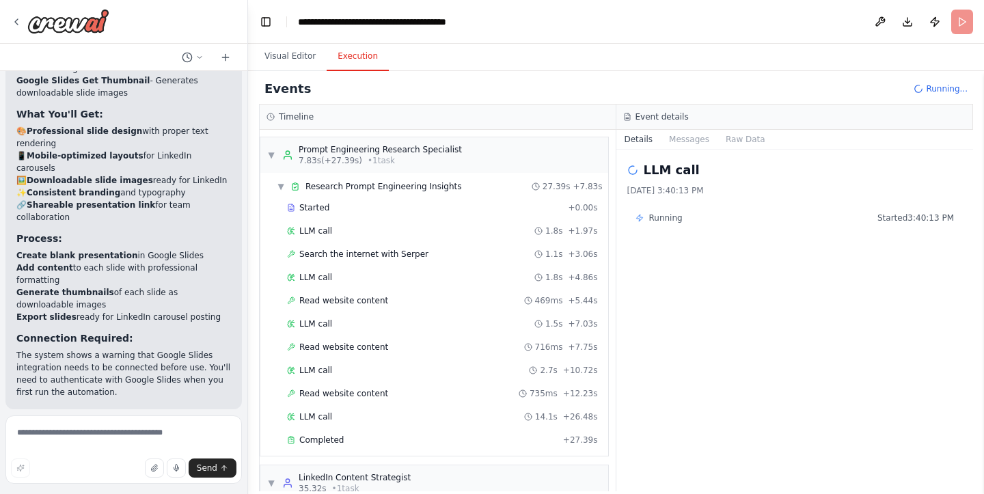
scroll to position [0, 0]
click at [369, 163] on span "• 1 task" at bounding box center [381, 160] width 27 height 11
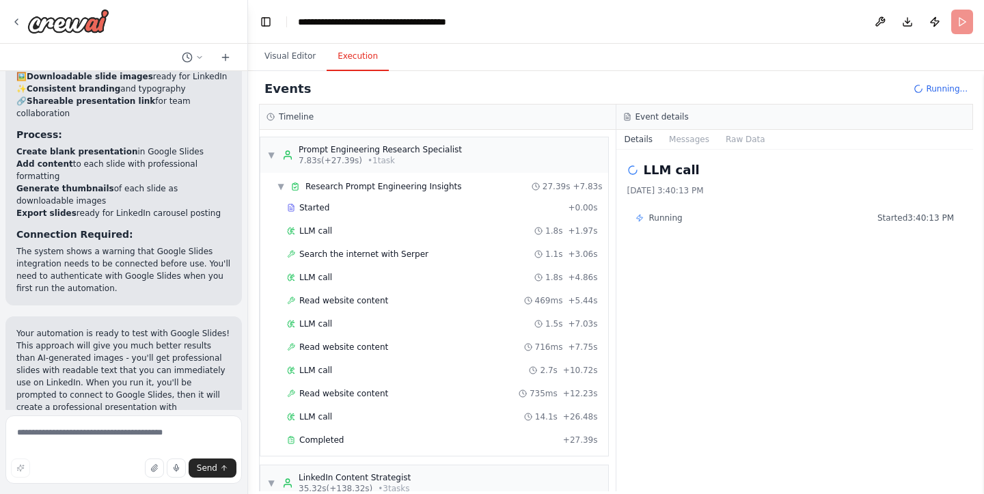
scroll to position [5704, 0]
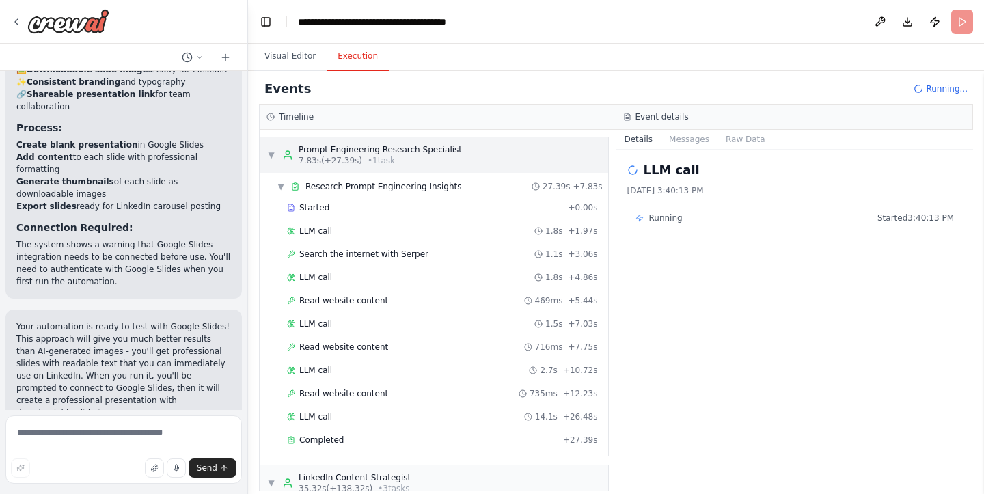
click at [445, 146] on div "Prompt Engineering Research Specialist" at bounding box center [380, 149] width 163 height 11
click at [421, 185] on span "Research Prompt Engineering Insights" at bounding box center [383, 186] width 156 height 11
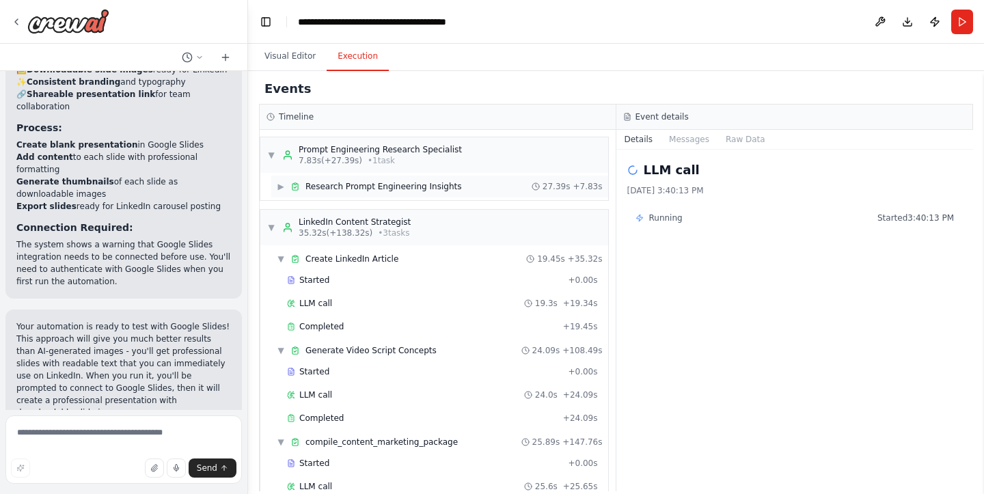
click at [421, 185] on span "Research Prompt Engineering Insights" at bounding box center [383, 186] width 156 height 11
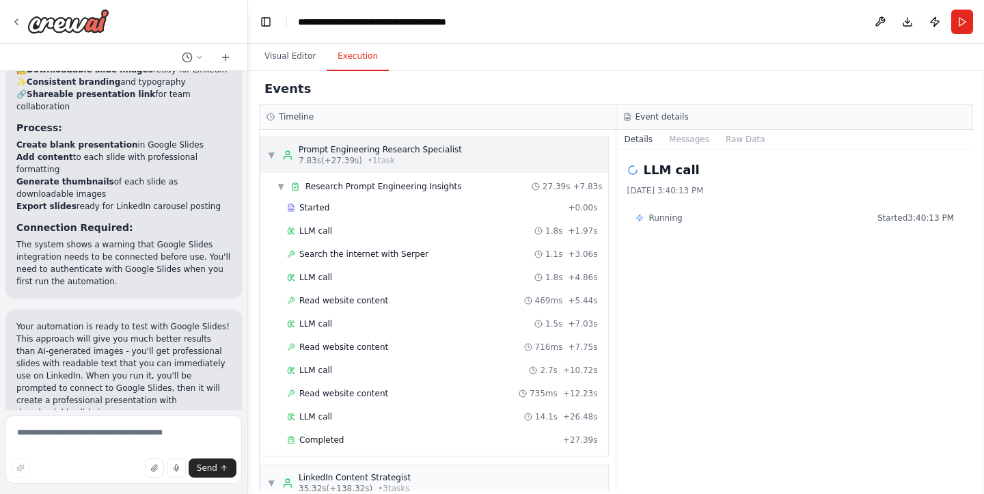
click at [424, 154] on div "Prompt Engineering Research Specialist" at bounding box center [380, 149] width 163 height 11
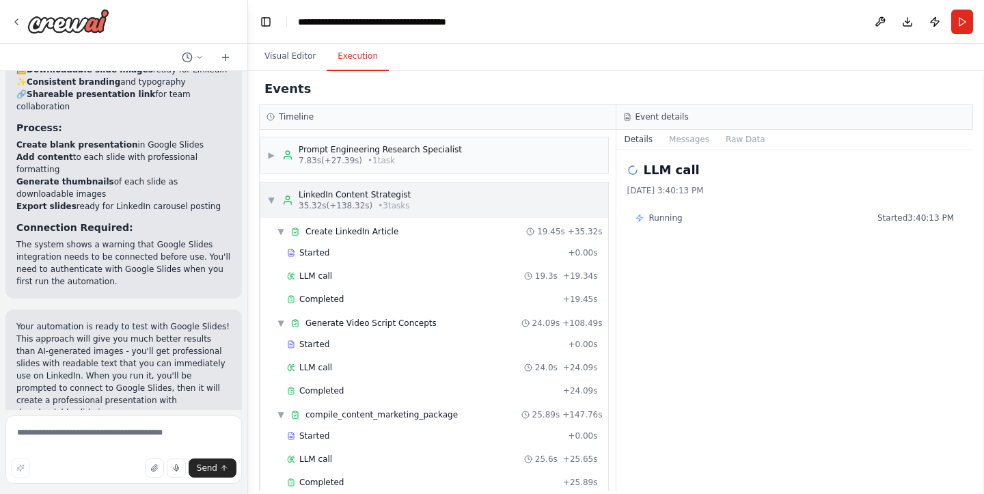
click at [401, 193] on div "LinkedIn Content Strategist" at bounding box center [355, 194] width 112 height 11
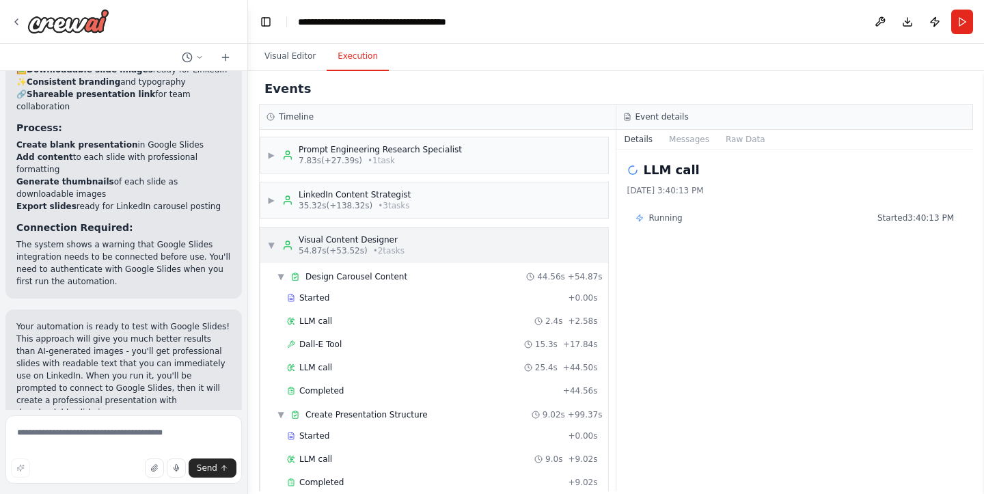
click at [378, 234] on div "▼ Visual Content Designer 54.87s (+53.52s) • 2 task s" at bounding box center [434, 246] width 348 height 36
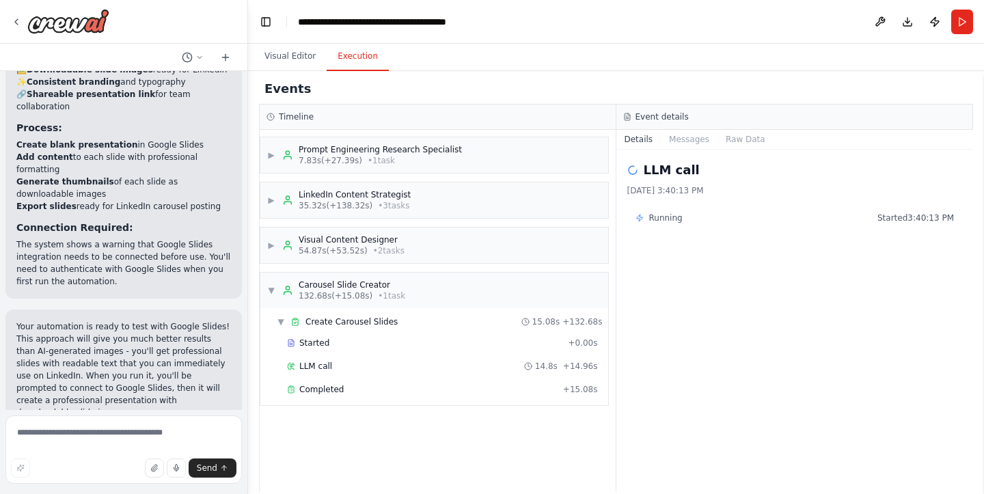
click at [353, 271] on div "▶ Prompt Engineering Research Specialist 7.83s (+27.39s) • 1 task ▶ LinkedIn Co…" at bounding box center [438, 310] width 356 height 361
click at [299, 49] on button "Visual Editor" at bounding box center [289, 56] width 73 height 29
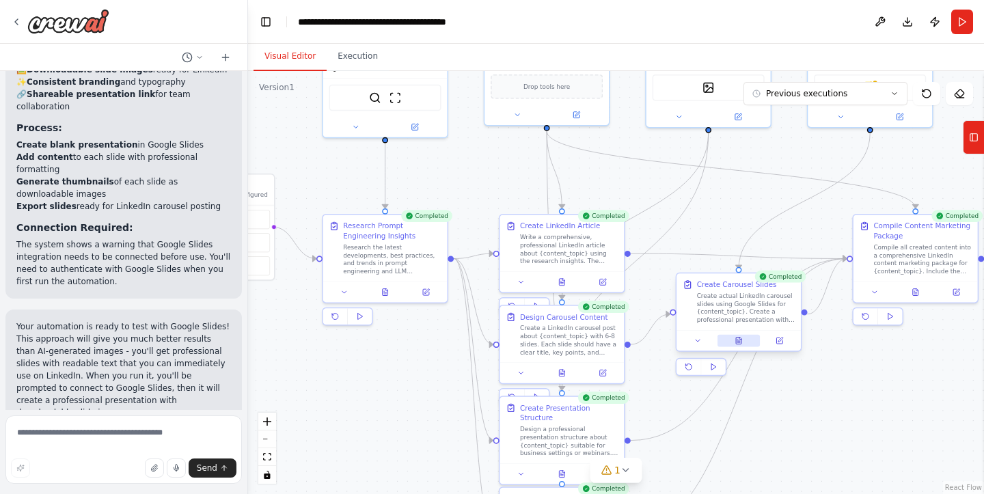
click at [739, 344] on icon at bounding box center [738, 341] width 5 height 7
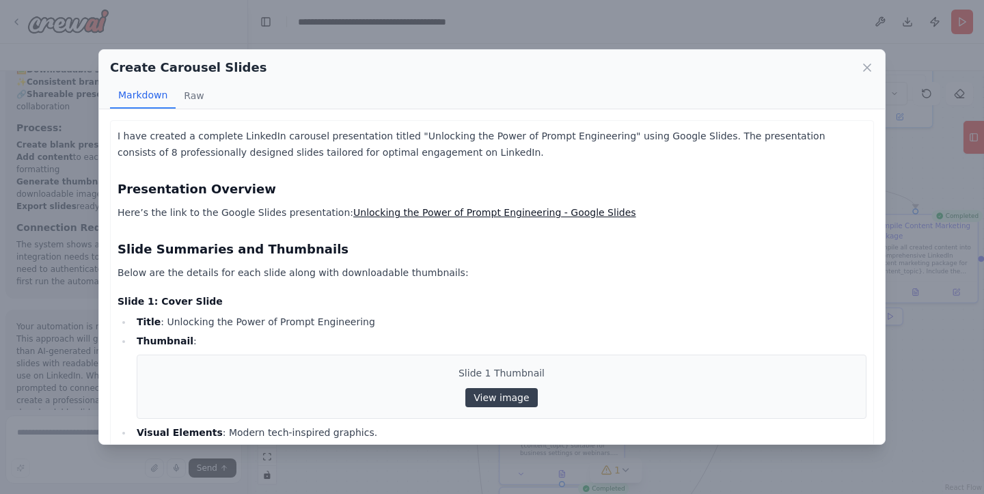
click at [491, 400] on link "View image" at bounding box center [501, 397] width 72 height 19
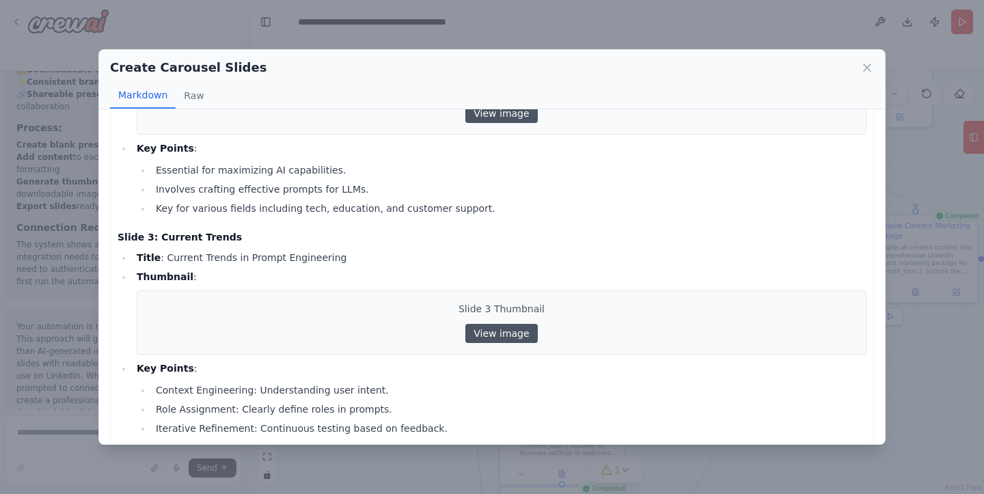
scroll to position [464, 0]
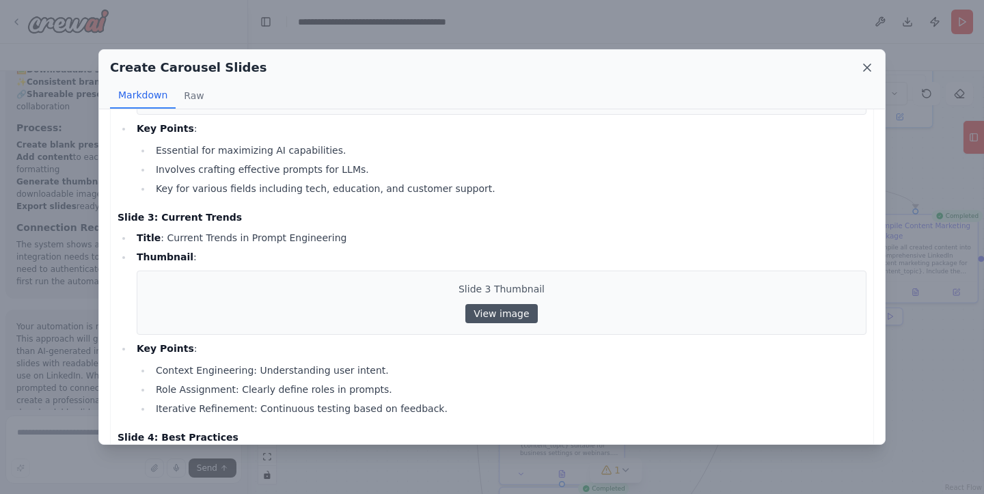
click at [868, 71] on icon at bounding box center [867, 68] width 14 height 14
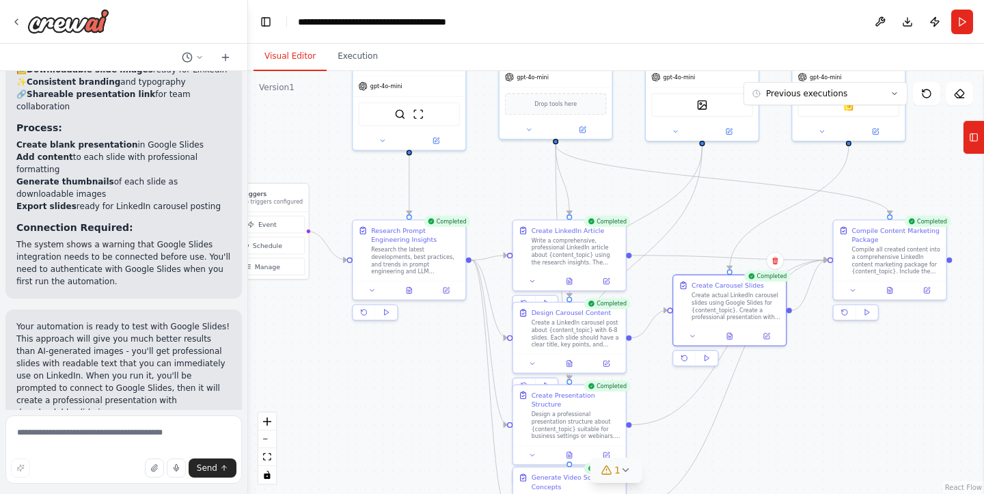
click at [621, 470] on icon at bounding box center [625, 470] width 11 height 11
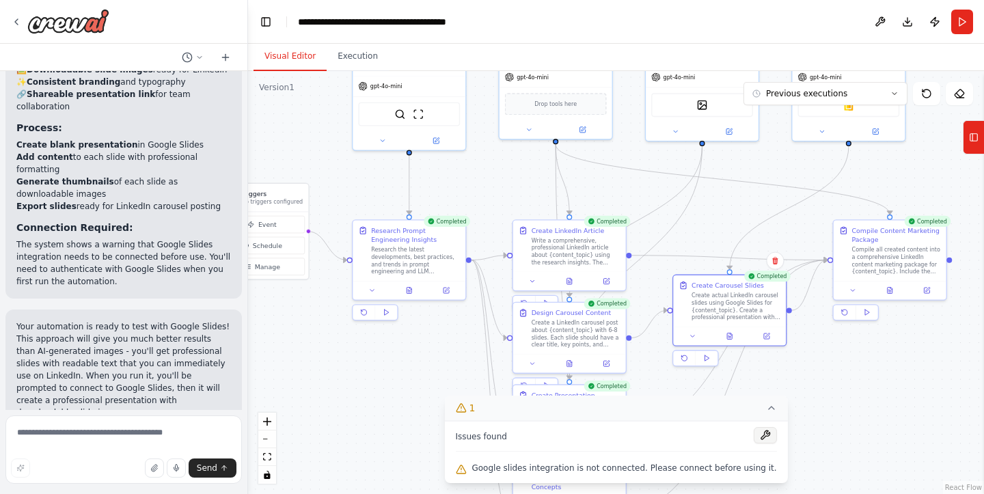
click at [754, 440] on button at bounding box center [765, 435] width 23 height 16
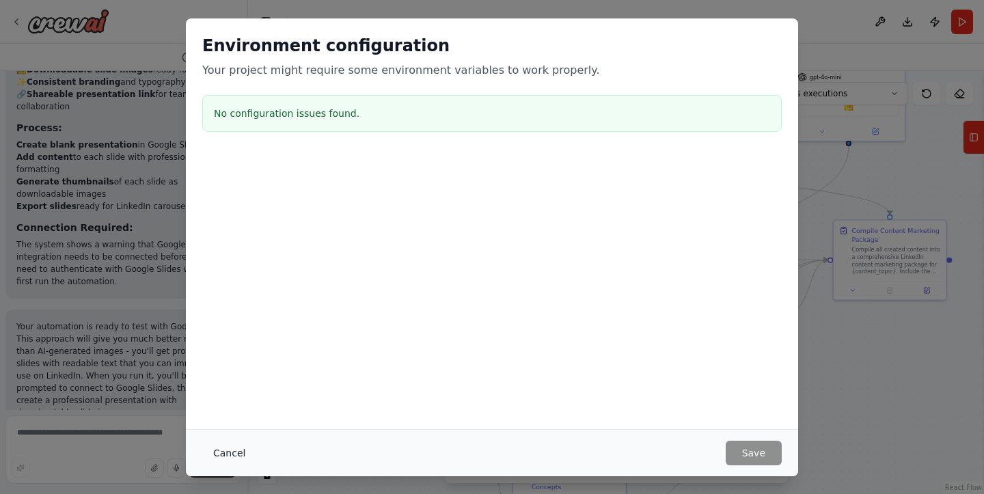
click at [228, 454] on button "Cancel" at bounding box center [229, 453] width 54 height 25
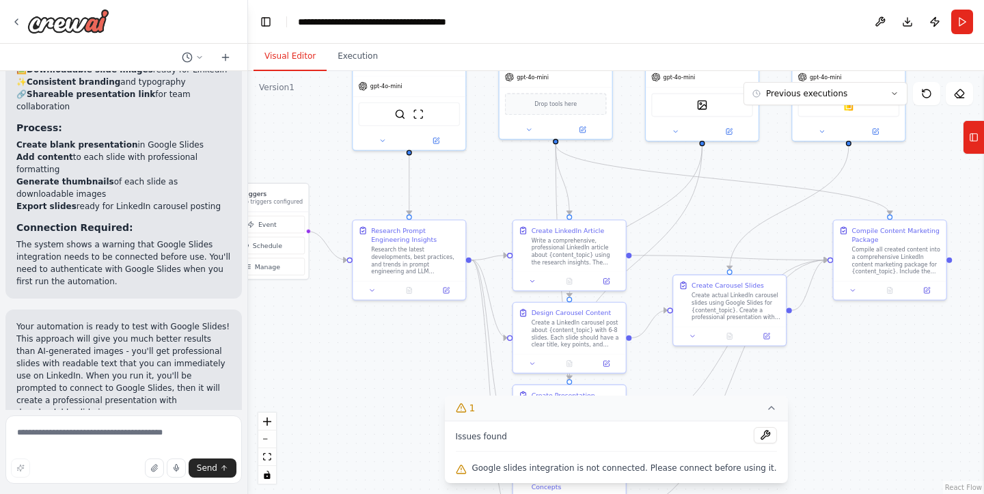
click at [643, 444] on div "Issues found" at bounding box center [615, 439] width 321 height 25
click at [553, 464] on span "Google slides integration is not connected. Please connect before using it." at bounding box center [623, 468] width 305 height 11
click at [758, 432] on button at bounding box center [765, 435] width 23 height 16
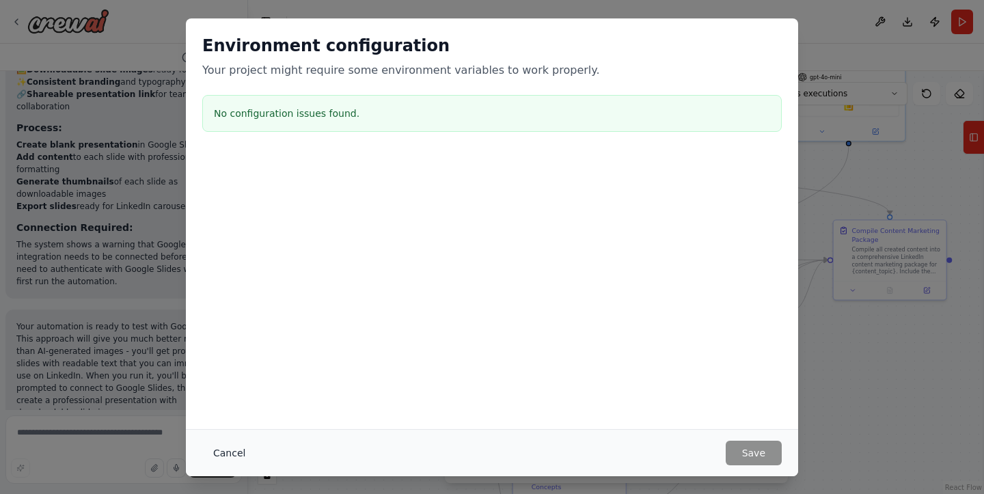
click at [223, 444] on button "Cancel" at bounding box center [229, 453] width 54 height 25
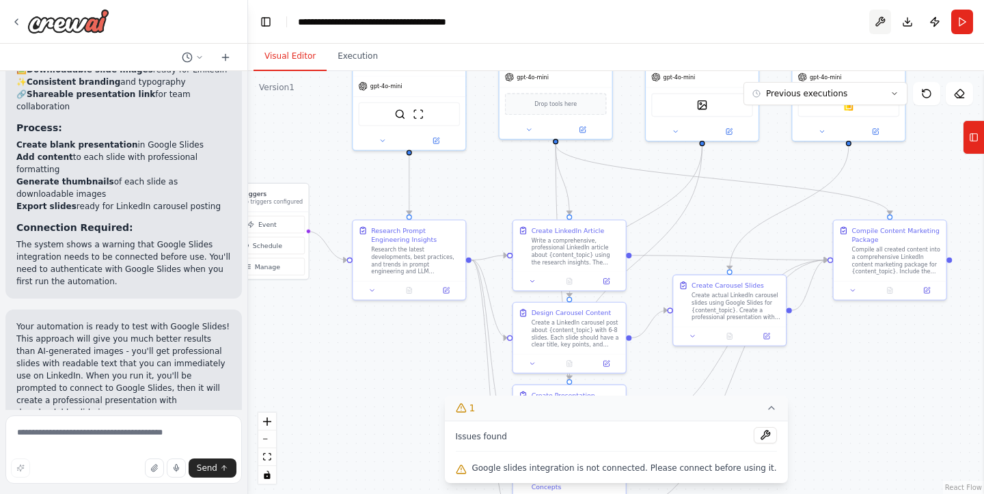
click at [876, 20] on button at bounding box center [880, 22] width 22 height 25
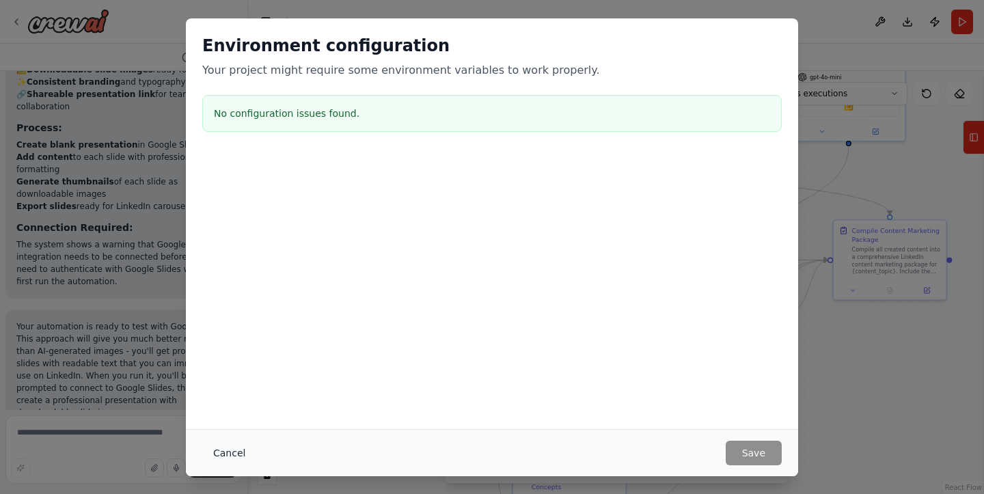
click at [230, 452] on button "Cancel" at bounding box center [229, 453] width 54 height 25
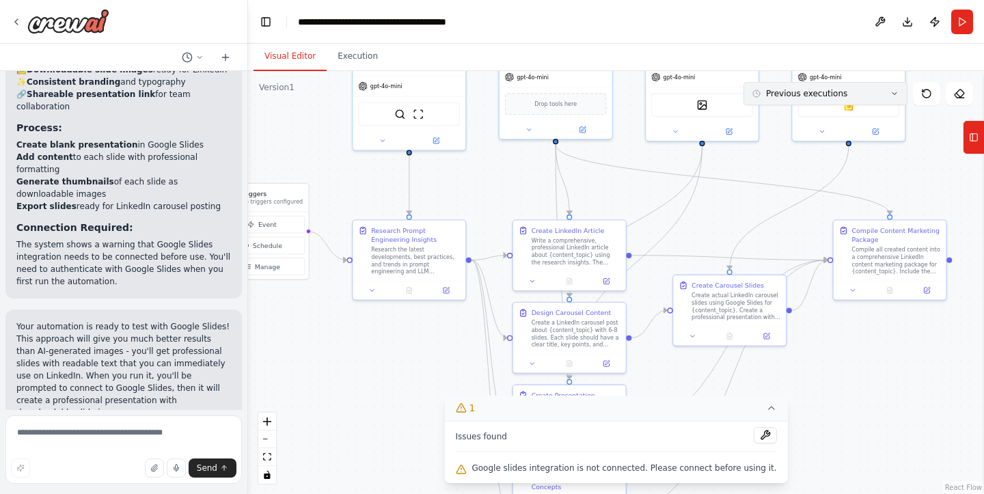
click at [896, 92] on icon at bounding box center [894, 94] width 8 height 8
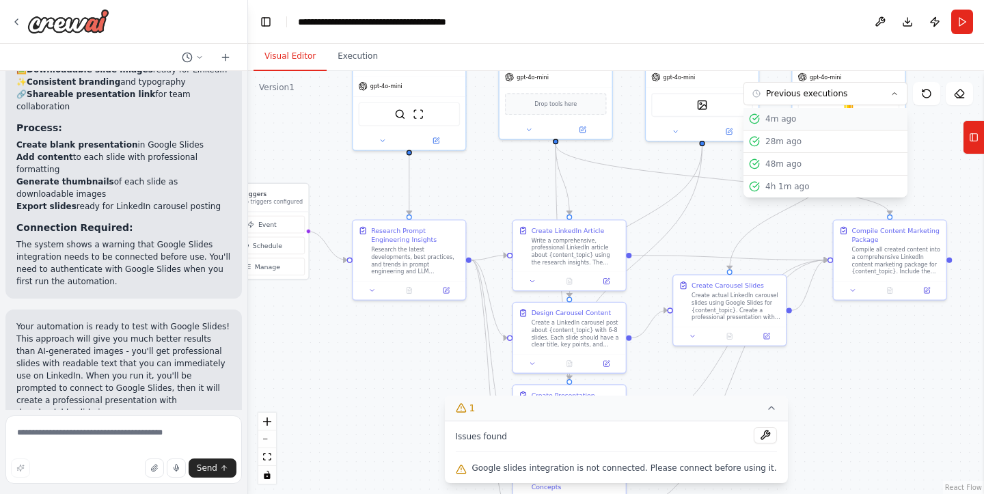
click at [877, 118] on div "4m ago" at bounding box center [833, 118] width 137 height 11
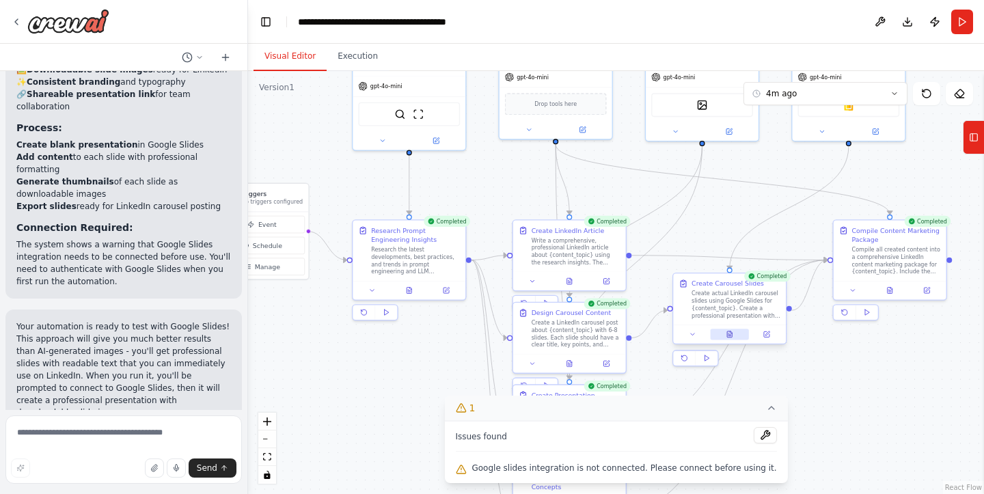
click at [732, 333] on icon at bounding box center [730, 335] width 8 height 8
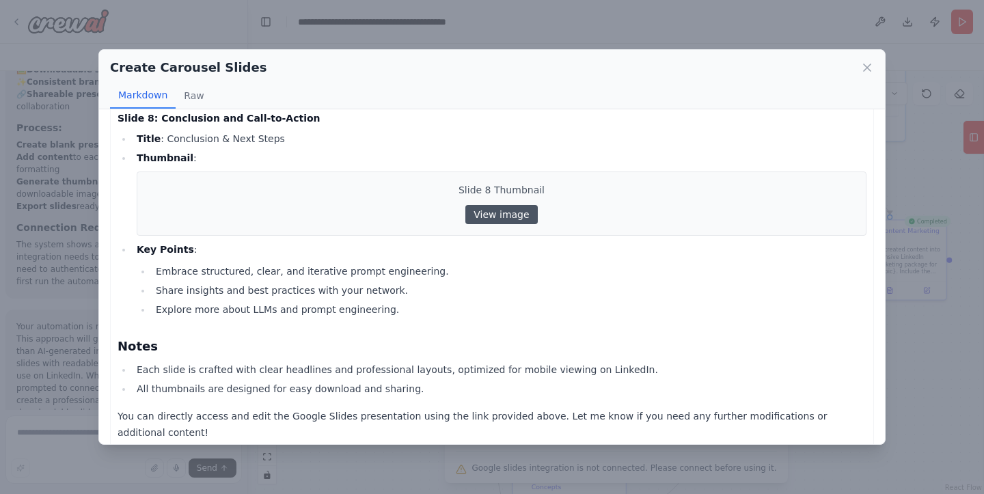
scroll to position [1662, 0]
click at [863, 72] on icon at bounding box center [867, 68] width 14 height 14
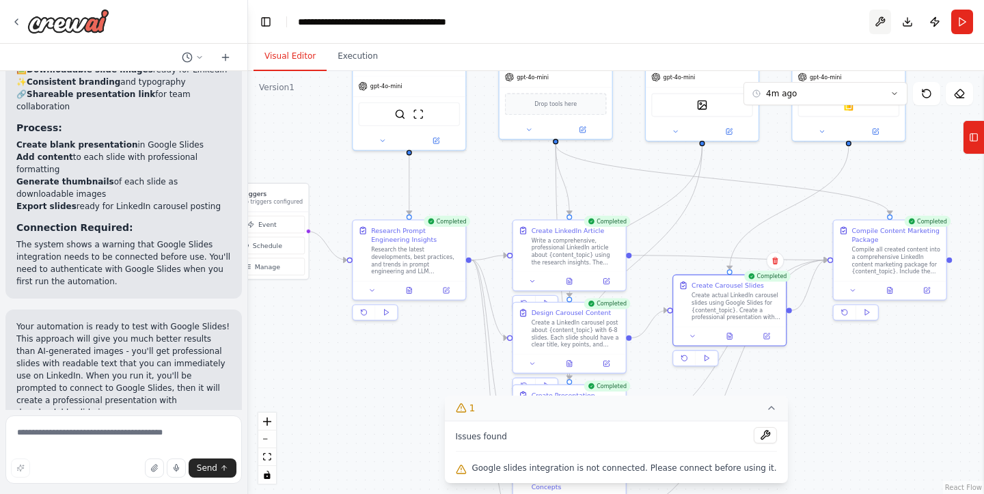
click at [882, 23] on button at bounding box center [880, 22] width 22 height 25
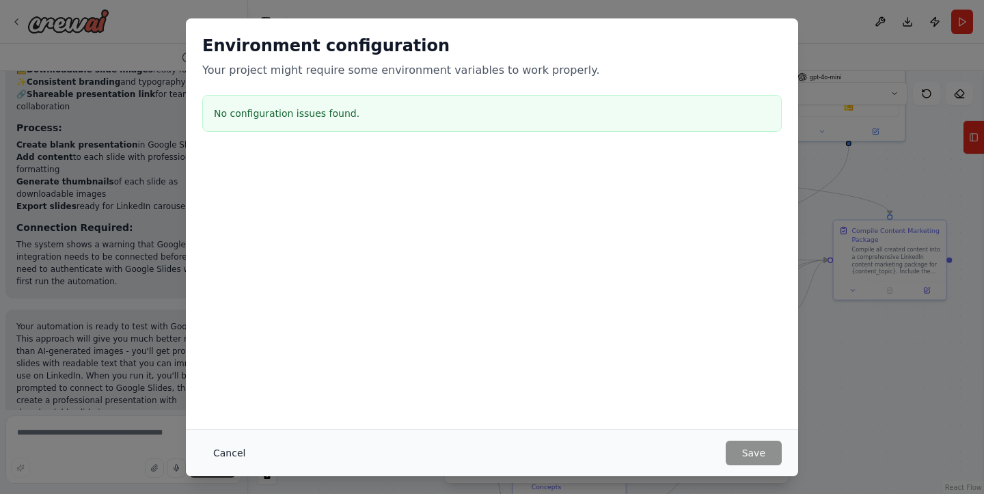
click at [227, 455] on button "Cancel" at bounding box center [229, 453] width 54 height 25
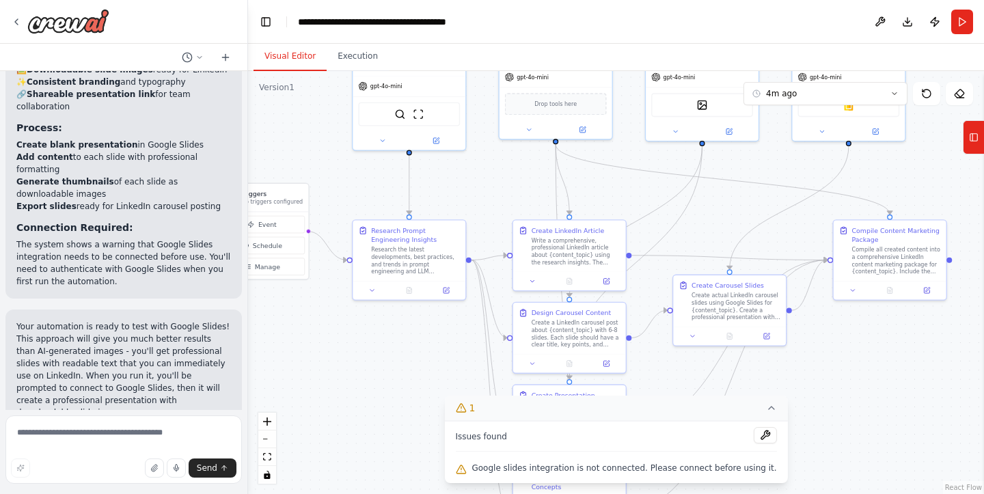
click at [766, 409] on icon at bounding box center [771, 407] width 11 height 11
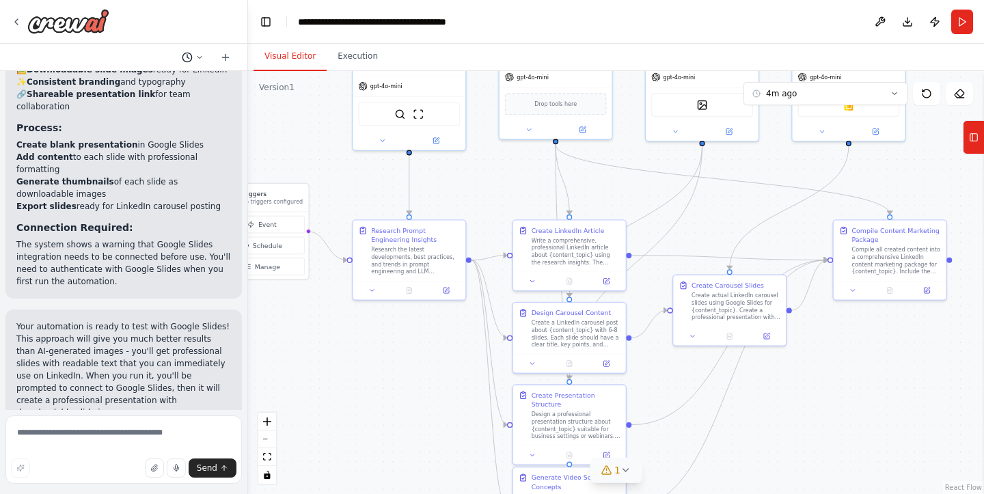
click at [198, 59] on icon at bounding box center [199, 57] width 8 height 8
click at [231, 38] on div at bounding box center [124, 247] width 248 height 494
click at [273, 455] on button "fit view" at bounding box center [267, 457] width 18 height 18
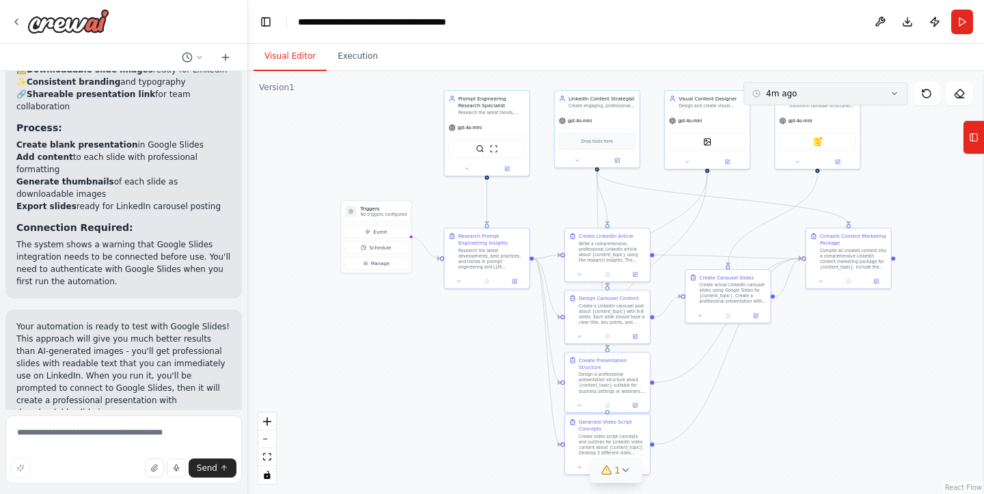
click at [792, 100] on button "4m ago" at bounding box center [825, 93] width 164 height 23
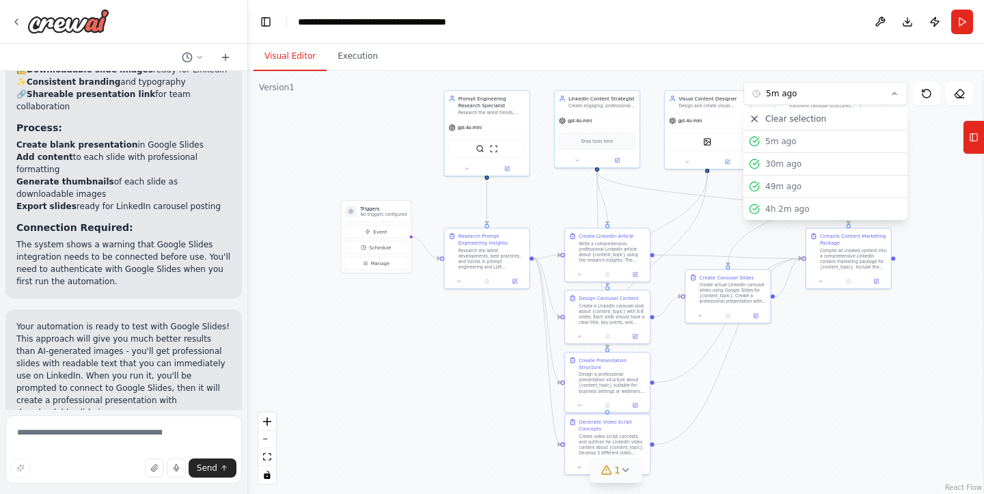
click at [936, 140] on div ".deletable-edge-delete-btn { width: 20px; height: 20px; border: 0px solid #ffff…" at bounding box center [616, 282] width 736 height 423
click at [890, 144] on div "5m ago" at bounding box center [833, 141] width 137 height 11
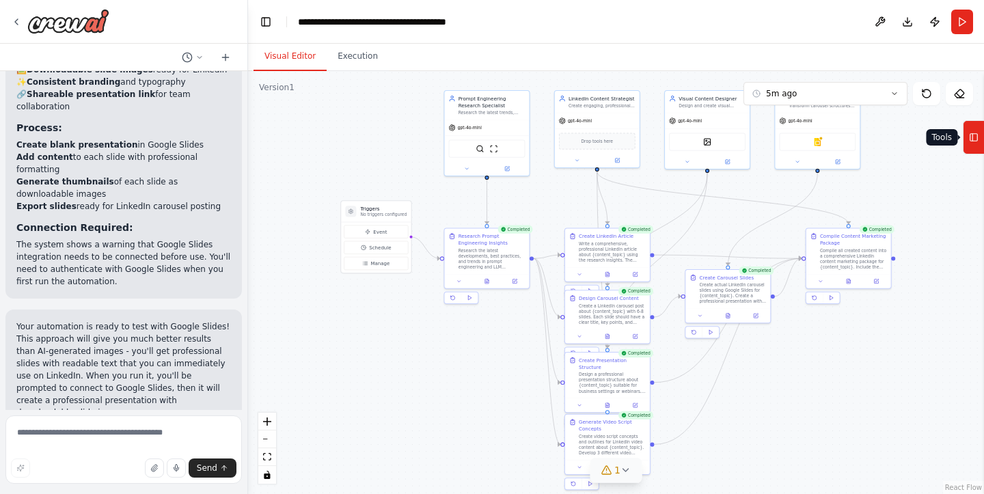
click at [970, 145] on icon at bounding box center [974, 137] width 10 height 22
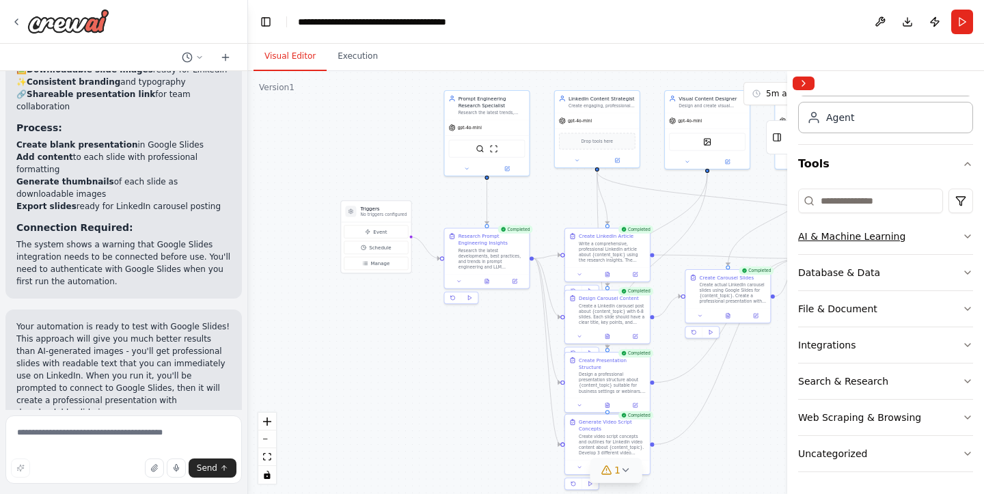
scroll to position [69, 0]
click at [855, 451] on div "Uncategorized" at bounding box center [832, 454] width 69 height 14
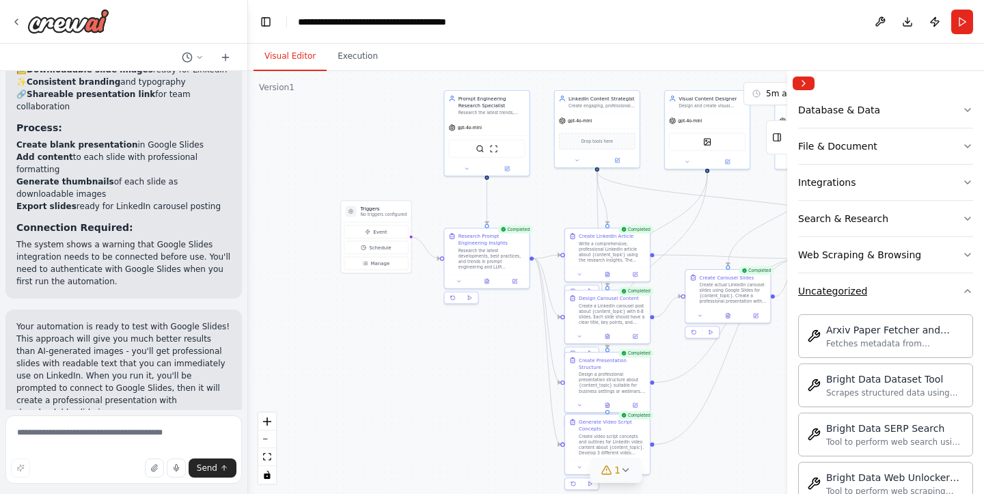
scroll to position [281, 0]
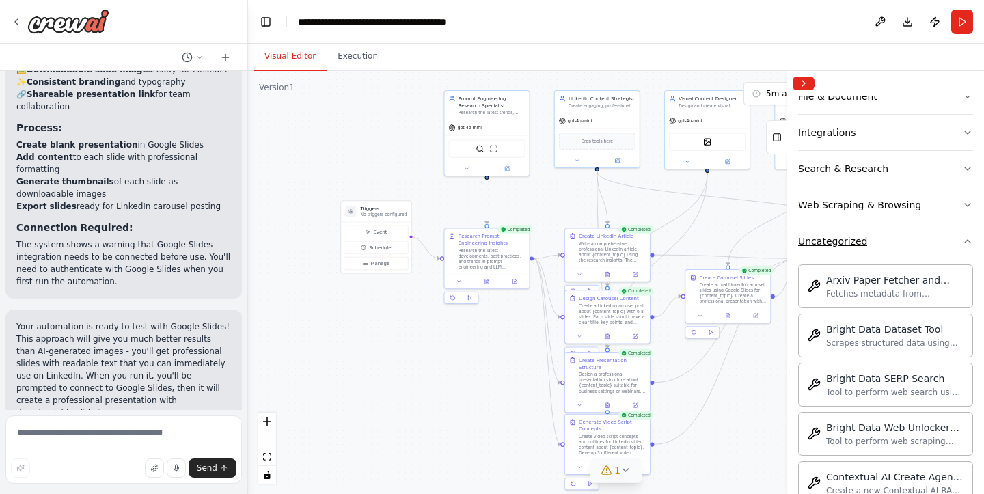
click at [883, 249] on button "Uncategorized" at bounding box center [885, 241] width 175 height 36
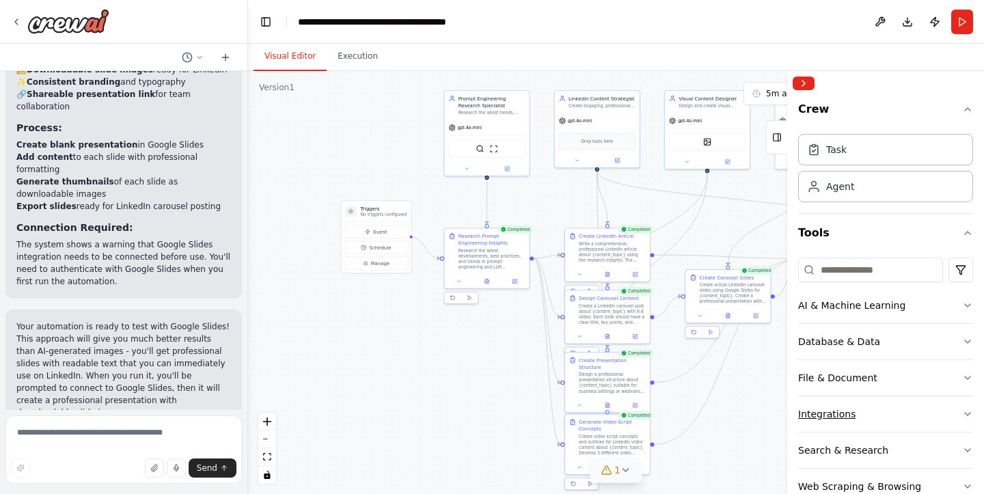
scroll to position [0, 0]
click at [777, 135] on icon at bounding box center [777, 137] width 10 height 22
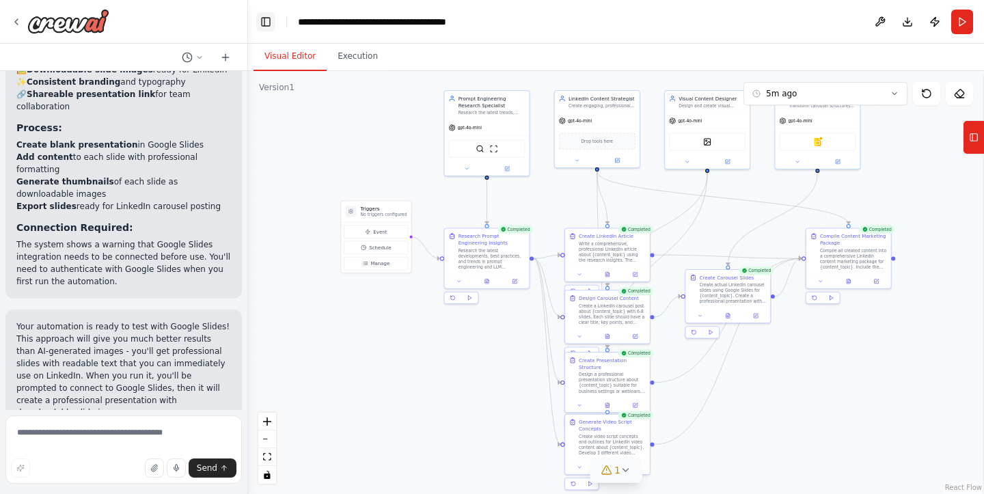
click at [269, 20] on button "Toggle Left Sidebar" at bounding box center [265, 21] width 19 height 19
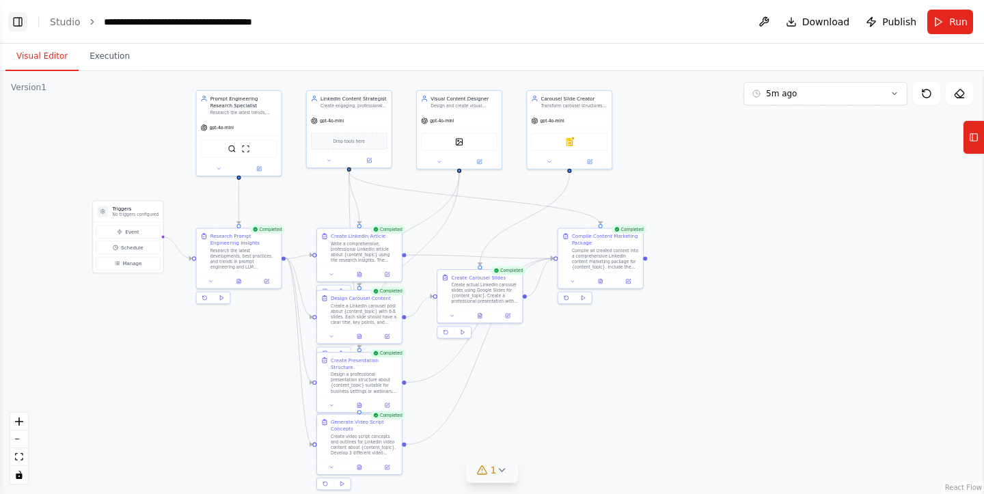
click at [23, 20] on button "Toggle Left Sidebar" at bounding box center [17, 21] width 19 height 19
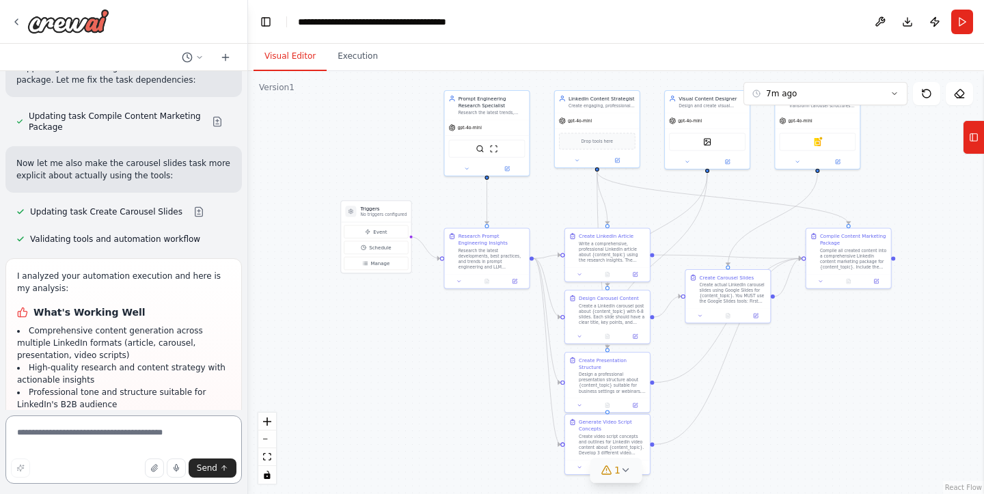
scroll to position [6376, 0]
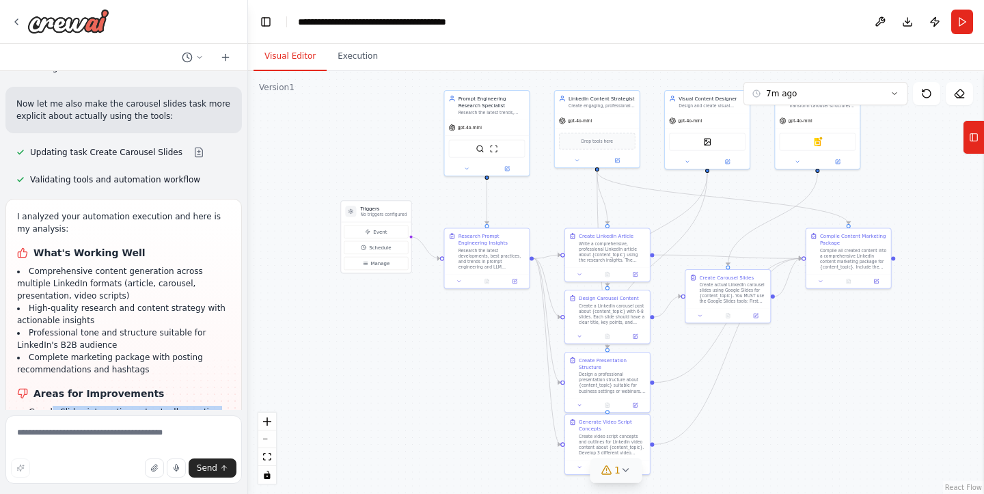
drag, startPoint x: 50, startPoint y: 243, endPoint x: 169, endPoint y: 279, distance: 124.5
click at [169, 406] on ul "Google Slides integration not actually creating real presentations - only place…" at bounding box center [123, 461] width 213 height 111
click at [169, 430] on li "Task dependencies need fixing to ensure carousel slides are properly included i…" at bounding box center [123, 448] width 213 height 37
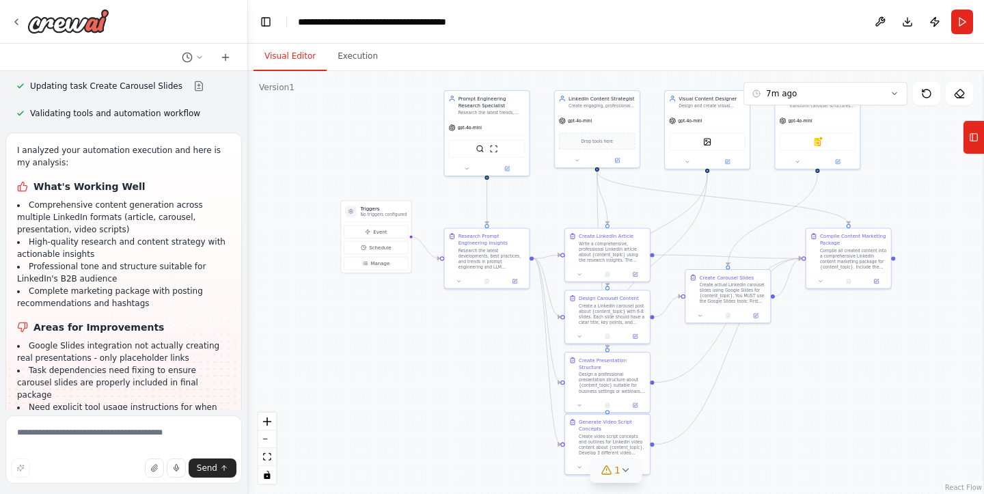
scroll to position [6442, 0]
click at [878, 32] on button at bounding box center [880, 22] width 22 height 25
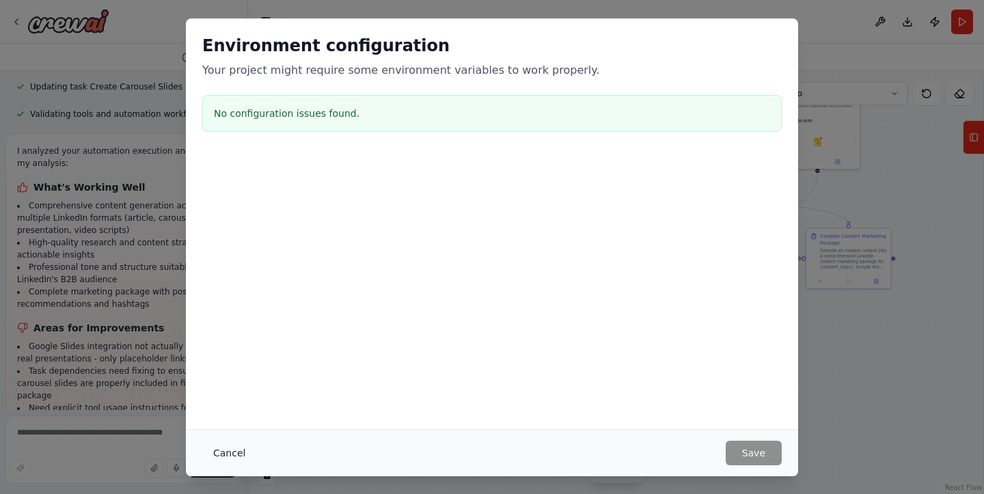
click at [207, 448] on button "Cancel" at bounding box center [229, 453] width 54 height 25
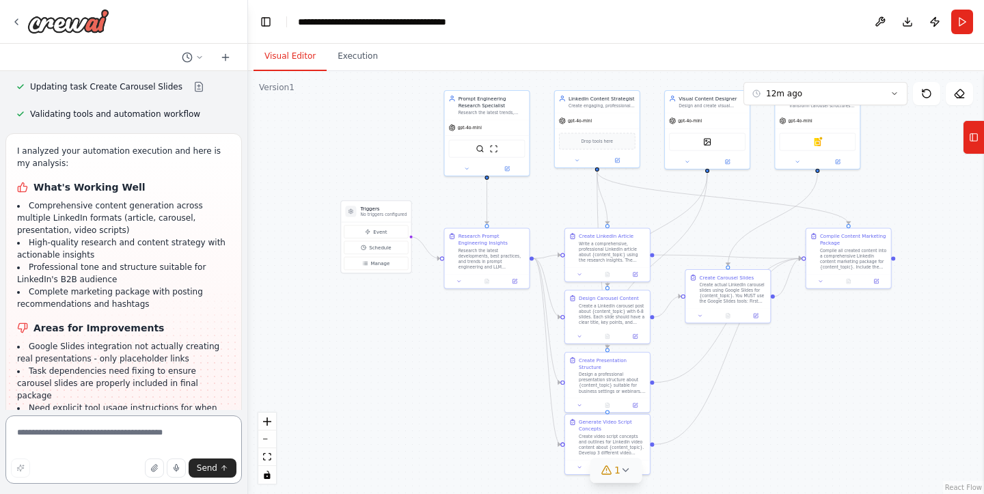
click at [141, 434] on textarea at bounding box center [123, 449] width 236 height 68
type textarea "**********"
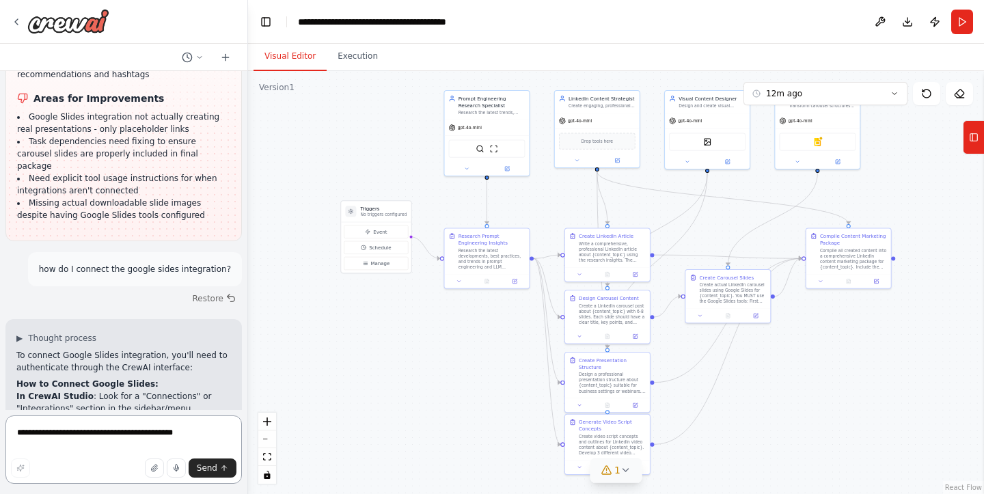
scroll to position [6667, 0]
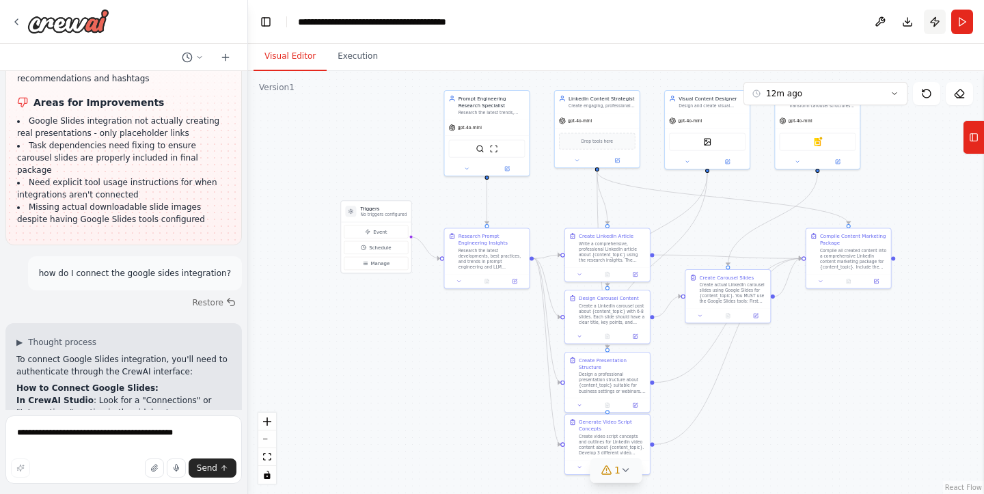
click at [935, 25] on button "Publish" at bounding box center [935, 22] width 22 height 25
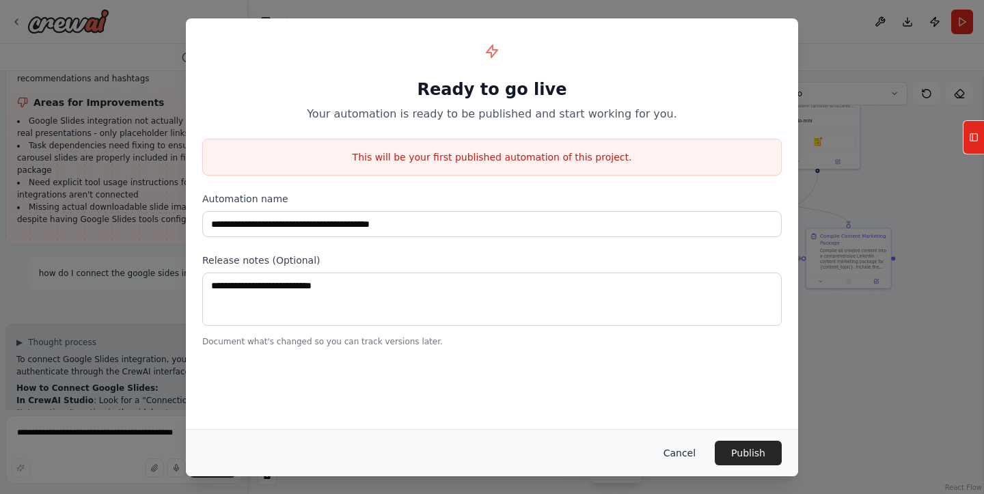
click at [680, 448] on button "Cancel" at bounding box center [679, 453] width 54 height 25
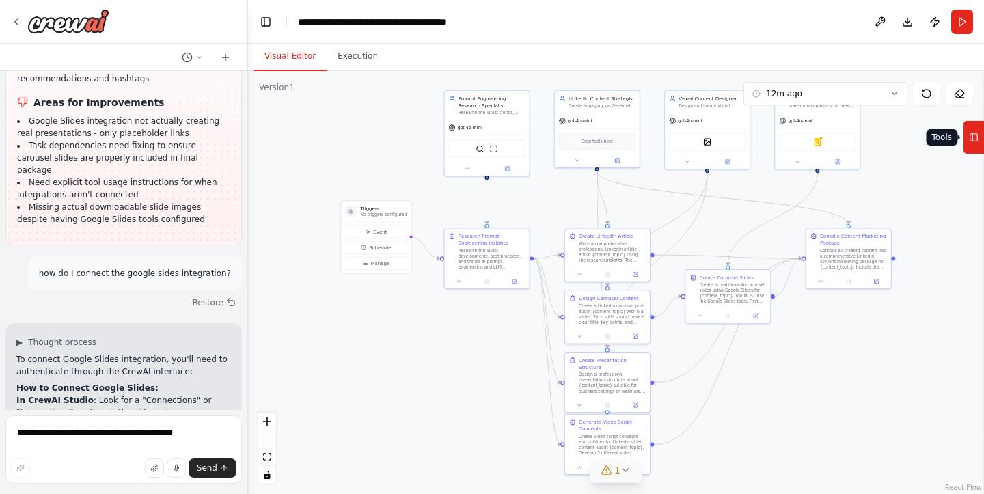
click at [976, 136] on icon at bounding box center [974, 137] width 10 height 22
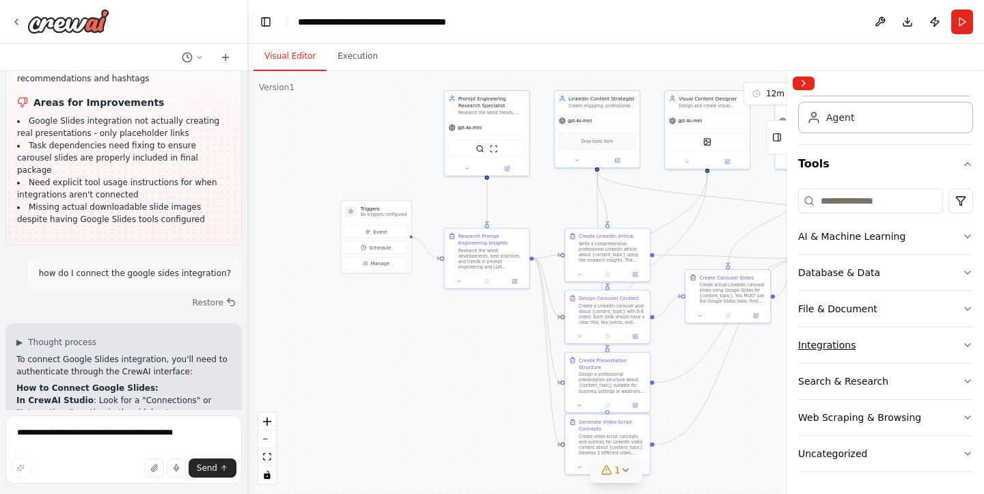
scroll to position [69, 0]
click at [870, 344] on button "Integrations" at bounding box center [885, 345] width 175 height 36
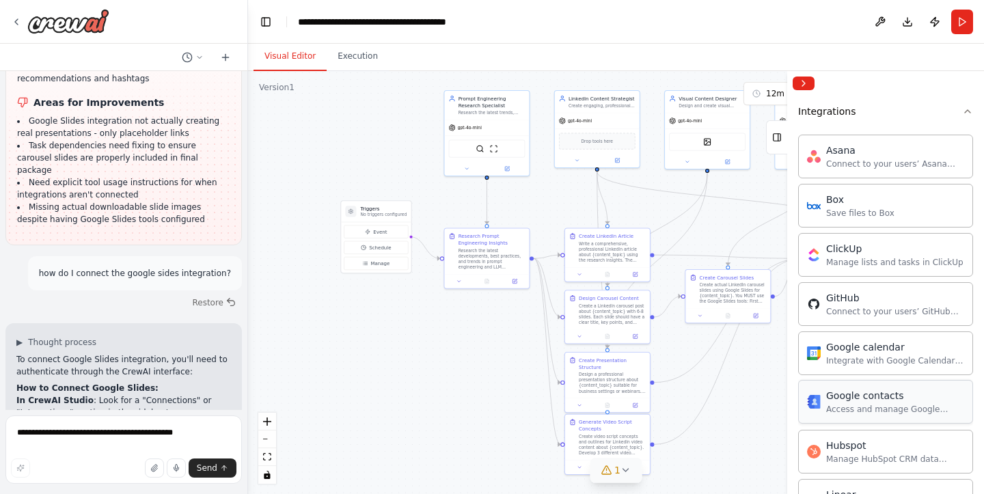
scroll to position [269, 0]
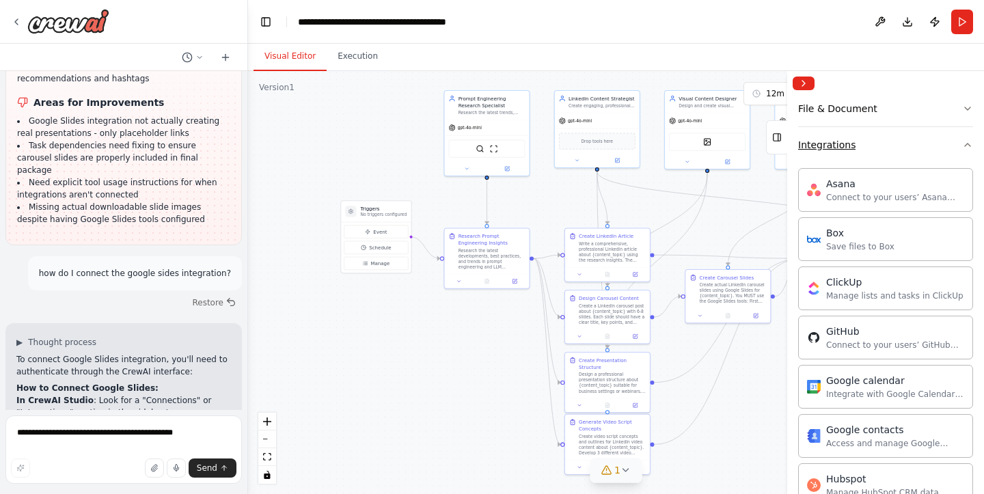
click at [872, 143] on button "Integrations" at bounding box center [885, 145] width 175 height 36
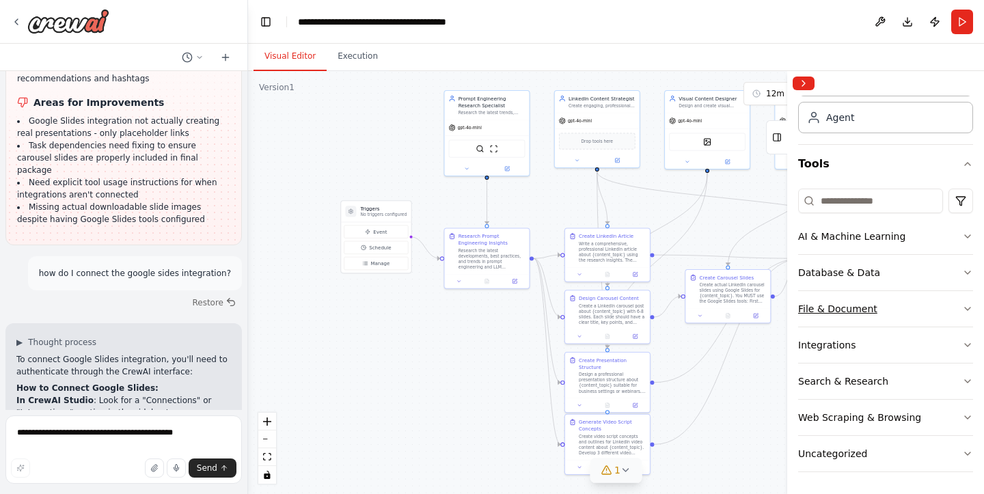
click at [844, 303] on div "File & Document" at bounding box center [837, 309] width 79 height 14
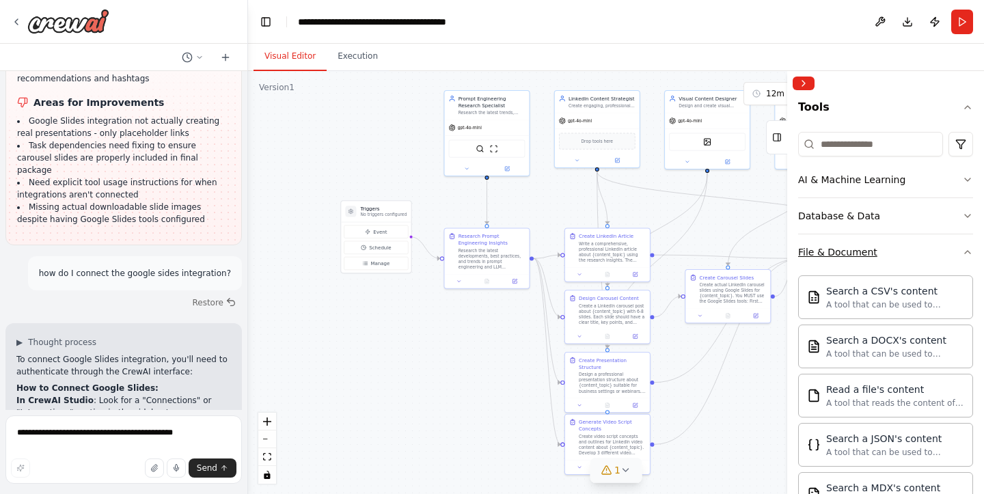
click at [853, 260] on button "File & Document" at bounding box center [885, 252] width 175 height 36
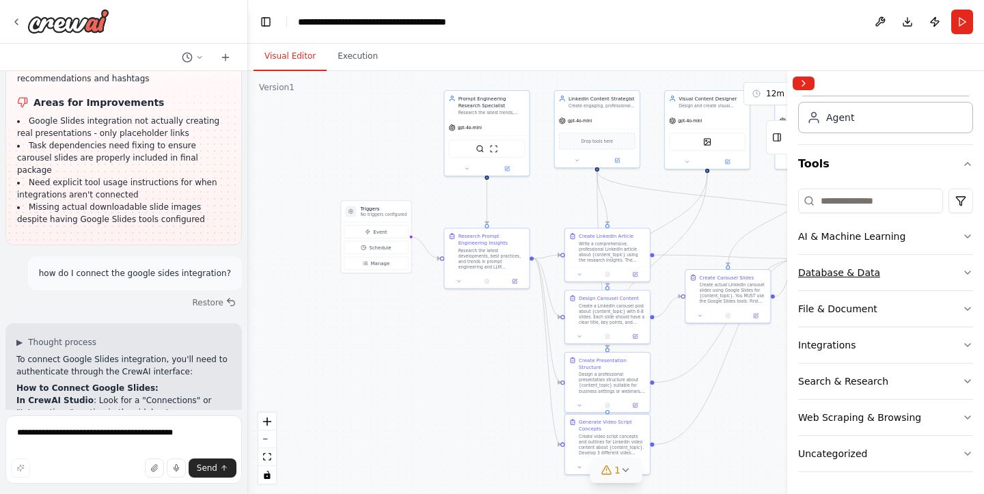
scroll to position [0, 0]
click at [836, 437] on button "Uncategorized" at bounding box center [885, 454] width 175 height 36
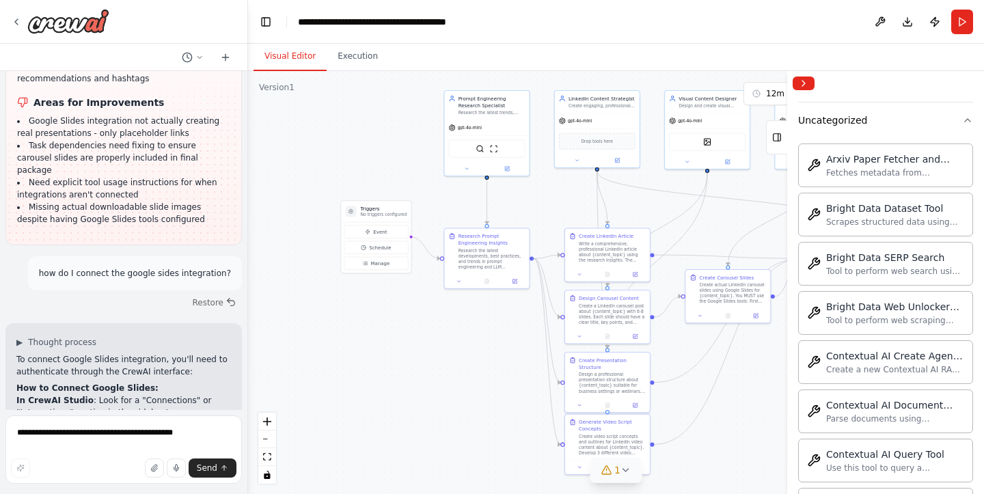
scroll to position [107, 0]
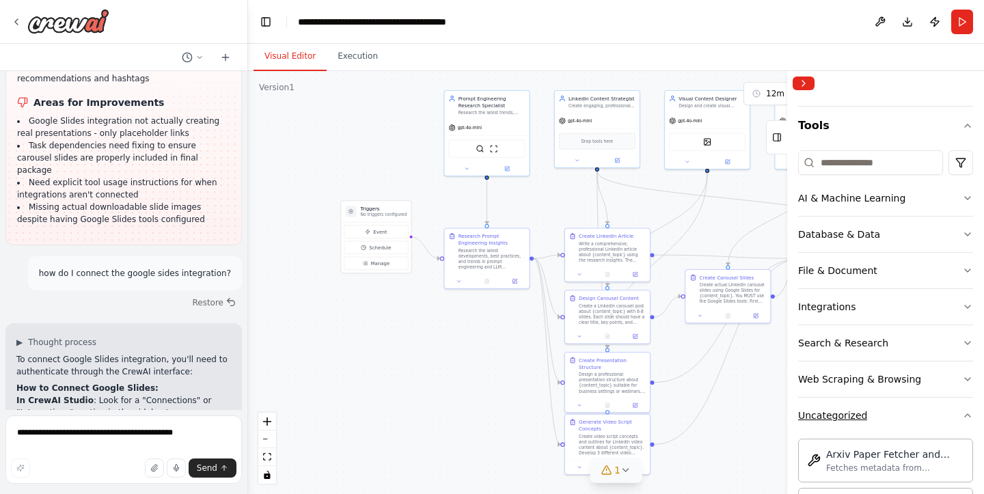
click at [851, 413] on div "Uncategorized" at bounding box center [832, 416] width 69 height 14
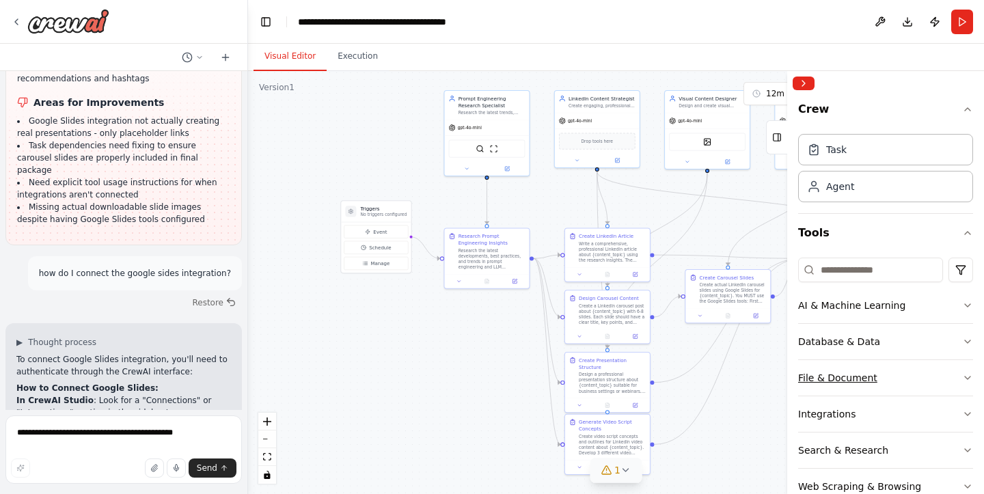
scroll to position [0, 0]
click at [935, 108] on button "Crew" at bounding box center [885, 112] width 175 height 33
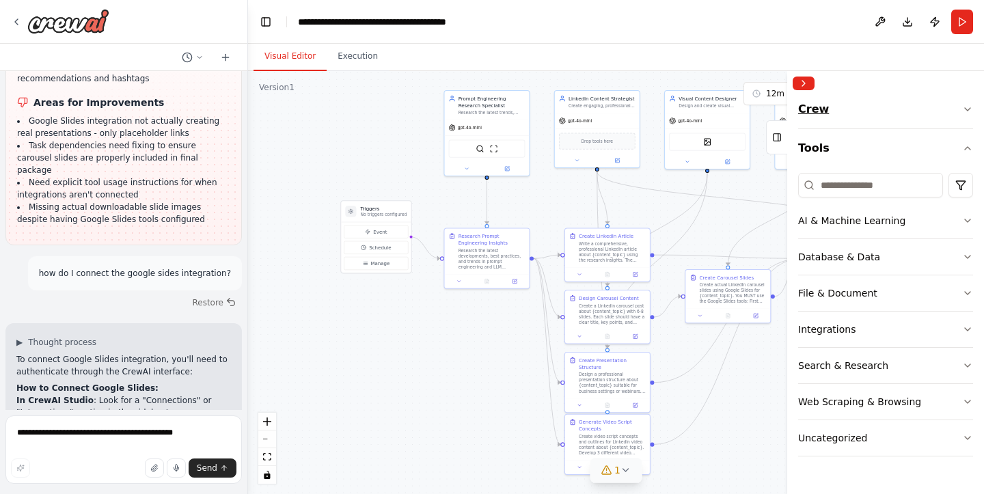
click at [935, 108] on button "Crew" at bounding box center [885, 112] width 175 height 33
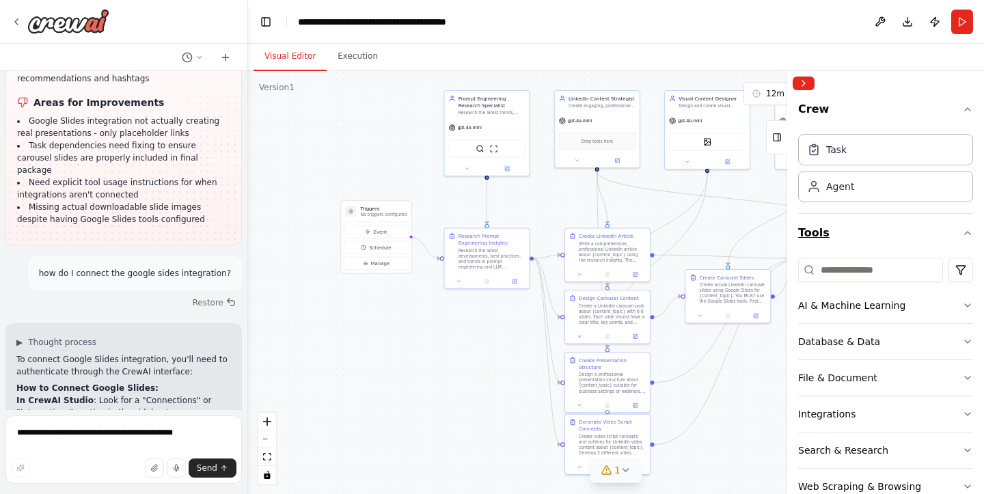
click at [868, 247] on button "Tools" at bounding box center [885, 233] width 175 height 38
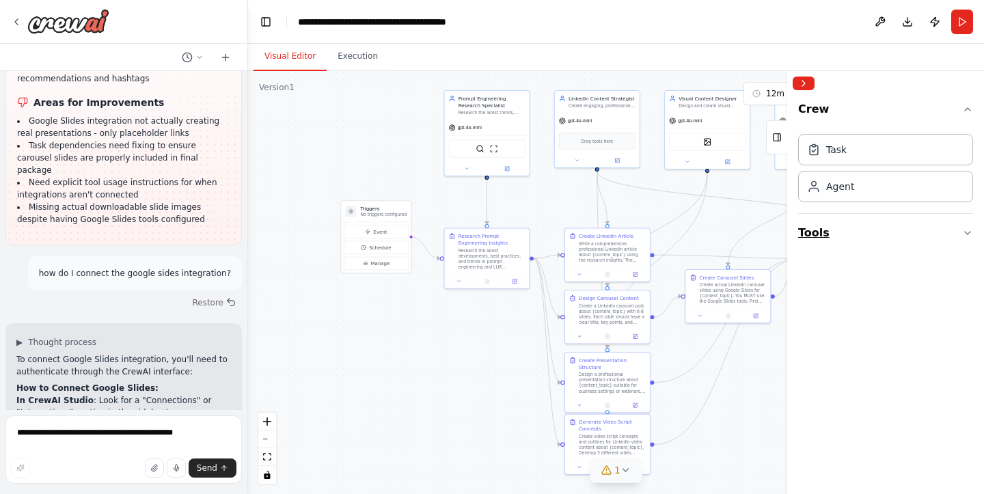
click at [868, 247] on button "Tools" at bounding box center [885, 233] width 175 height 38
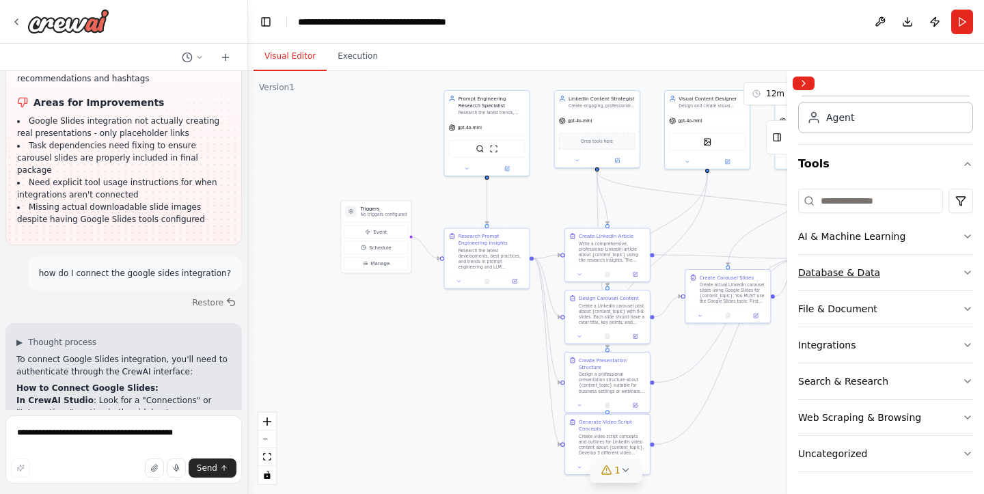
scroll to position [69, 0]
click at [130, 442] on textarea "**********" at bounding box center [123, 449] width 236 height 68
type textarea "**********"
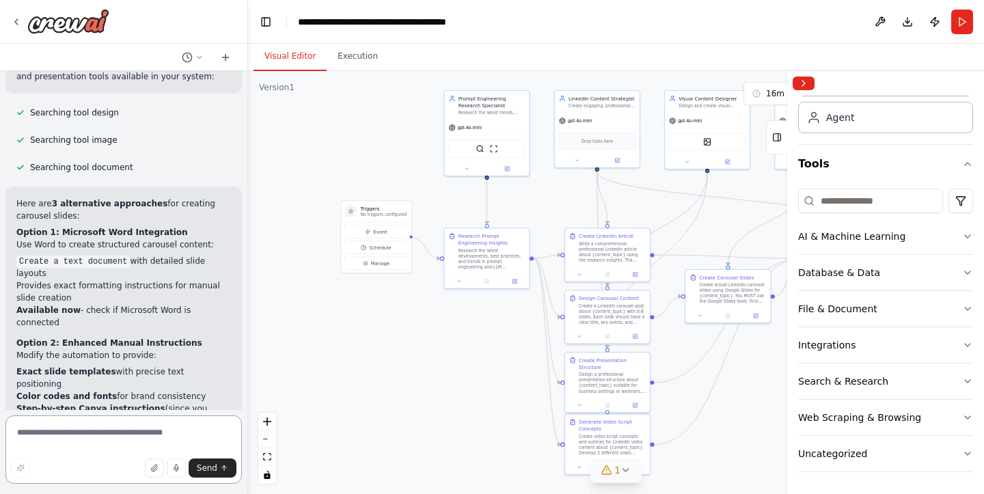
scroll to position [0, 0]
click at [778, 101] on button "16m ago" at bounding box center [825, 93] width 164 height 23
click at [749, 139] on icon at bounding box center [754, 141] width 11 height 11
click at [769, 99] on button "34m ago" at bounding box center [825, 93] width 164 height 23
click at [758, 120] on icon at bounding box center [754, 118] width 11 height 11
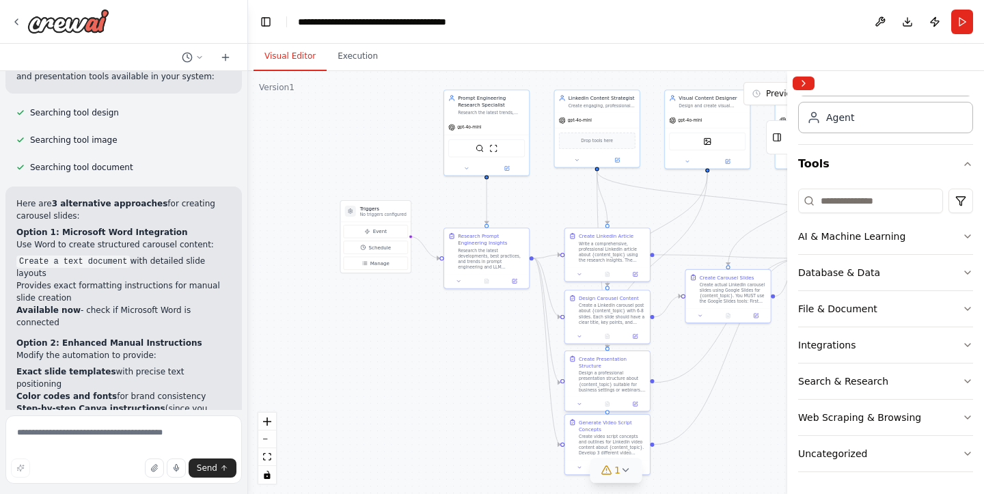
click at [617, 376] on div "Design a professional presentation structure about {content_topic} suitable for…" at bounding box center [612, 381] width 67 height 22
click at [607, 377] on div "Design a professional presentation structure about {content_topic} suitable for…" at bounding box center [612, 381] width 67 height 22
click at [611, 376] on div "Design a professional presentation structure about {content_topic} suitable for…" at bounding box center [615, 381] width 67 height 22
click at [638, 333] on button at bounding box center [642, 338] width 18 height 18
click at [616, 335] on button "Confirm" at bounding box center [603, 338] width 49 height 16
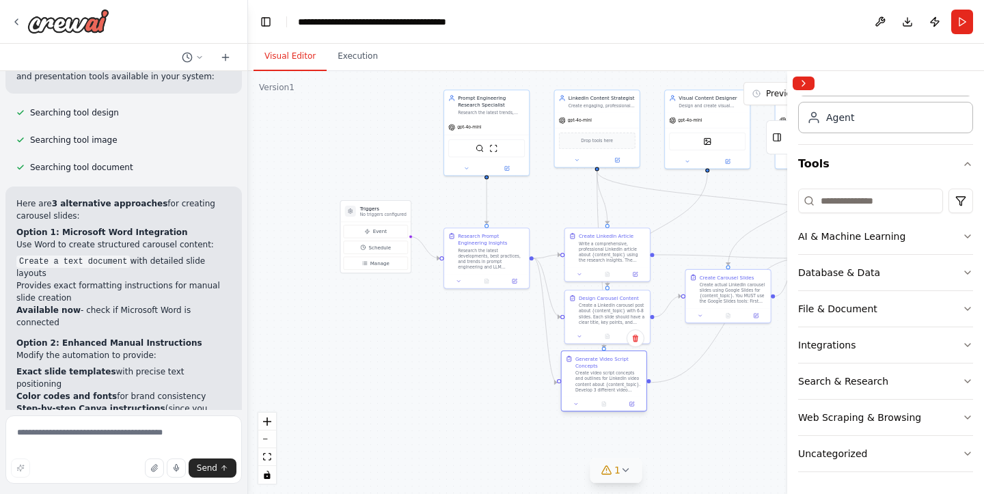
drag, startPoint x: 601, startPoint y: 437, endPoint x: 598, endPoint y: 377, distance: 60.2
click at [598, 377] on div "Create video script concepts and outlines for LinkedIn video content about {con…" at bounding box center [608, 381] width 67 height 22
click at [638, 343] on button at bounding box center [636, 338] width 18 height 18
click at [615, 338] on button "Confirm" at bounding box center [597, 338] width 49 height 16
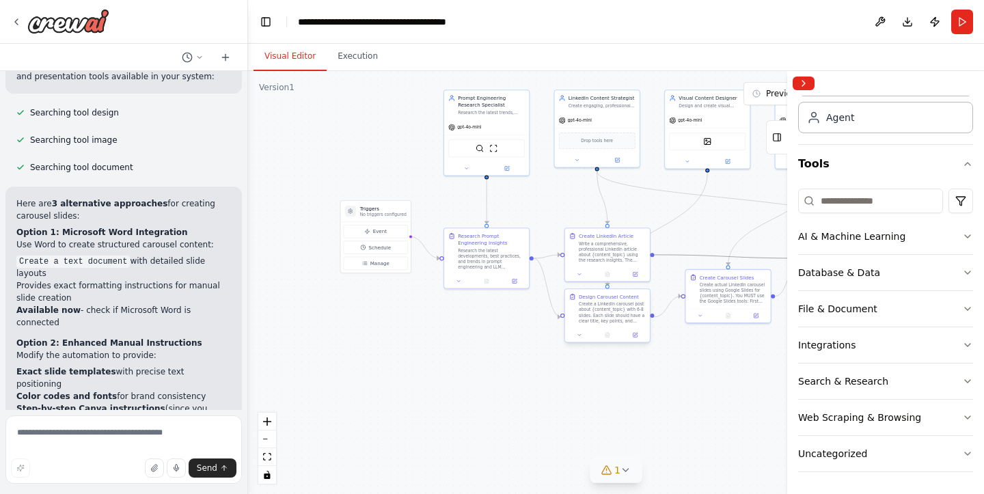
drag, startPoint x: 684, startPoint y: 258, endPoint x: 607, endPoint y: 321, distance: 99.5
click at [607, 269] on div ".deletable-edge-delete-btn { width: 20px; height: 20px; border: 0px solid #ffff…" at bounding box center [491, 162] width 372 height 214
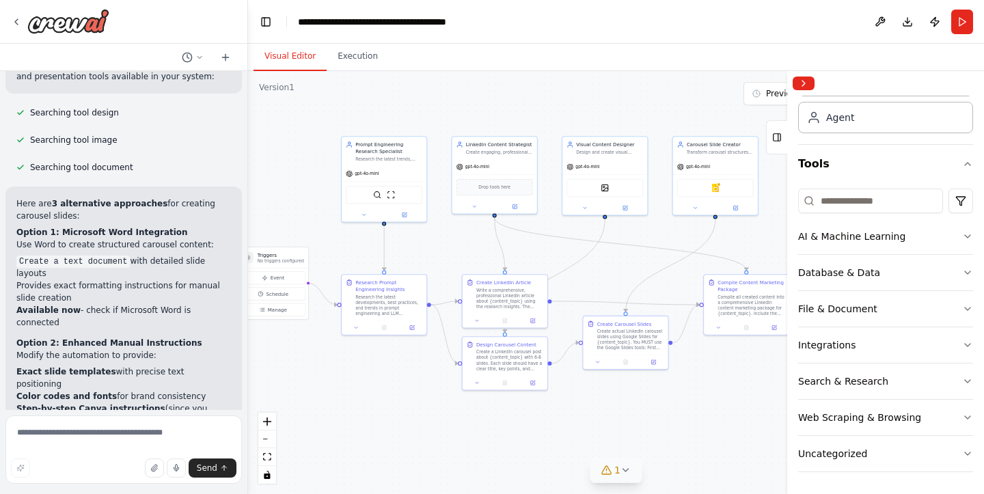
drag, startPoint x: 713, startPoint y: 373, endPoint x: 611, endPoint y: 419, distance: 112.2
click at [611, 419] on div ".deletable-edge-delete-btn { width: 20px; height: 20px; border: 0px solid #ffff…" at bounding box center [616, 282] width 736 height 423
click at [101, 426] on textarea at bounding box center [123, 449] width 236 height 68
